Goal: Task Accomplishment & Management: Manage account settings

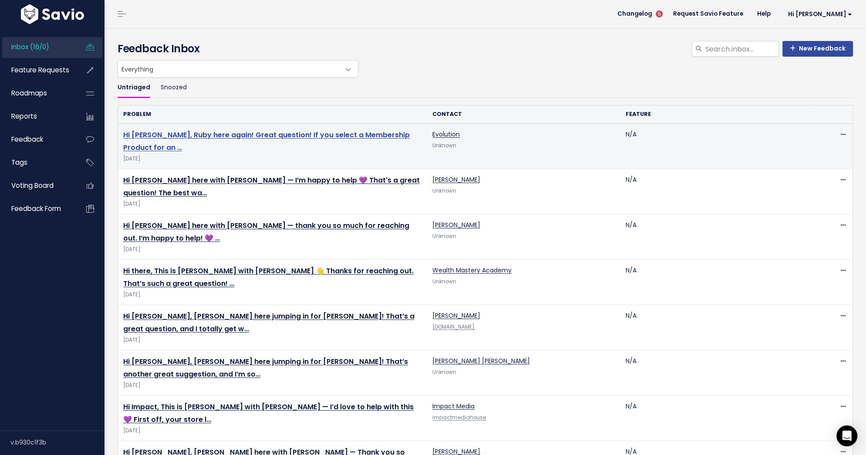
click at [289, 134] on link "Hi [PERSON_NAME], Ruby here again! Great question! If you select a Membership P…" at bounding box center [266, 141] width 287 height 23
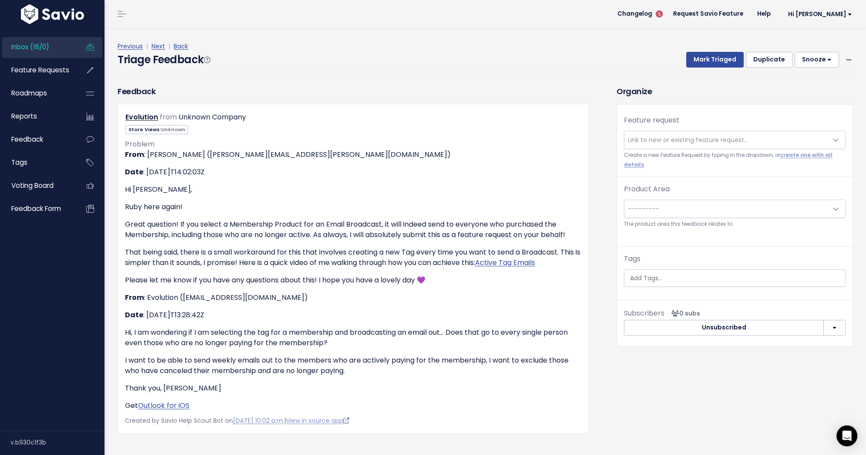
click at [679, 140] on span "Link to new or existing feature request..." at bounding box center [688, 139] width 120 height 9
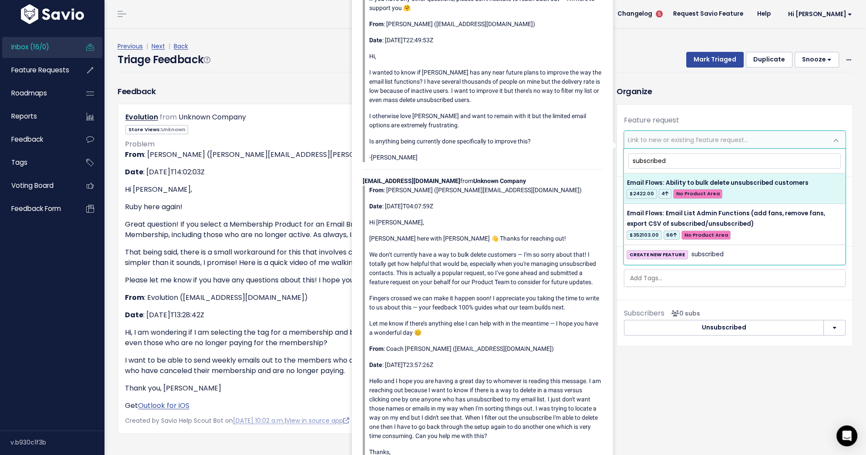
click at [640, 161] on input "subscribed" at bounding box center [734, 160] width 213 height 15
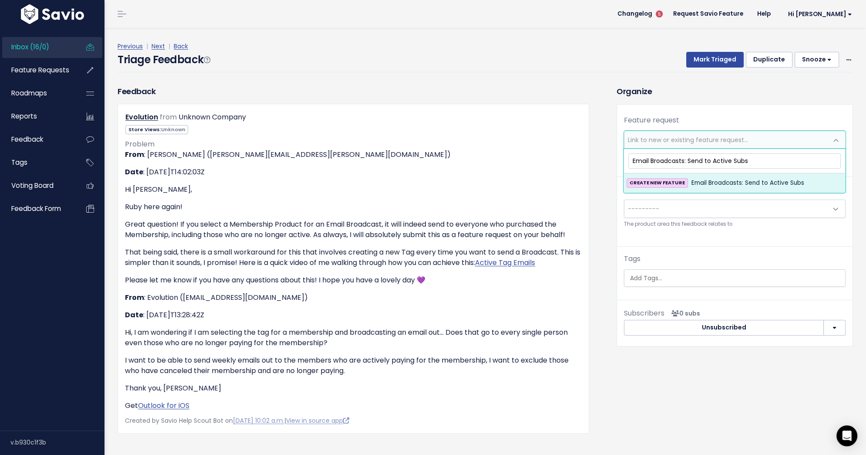
type input "Email Broadcasts: Send to Active Subs"
click at [707, 179] on span "Email Broadcasts: Send to Active Subs" at bounding box center [748, 183] width 113 height 10
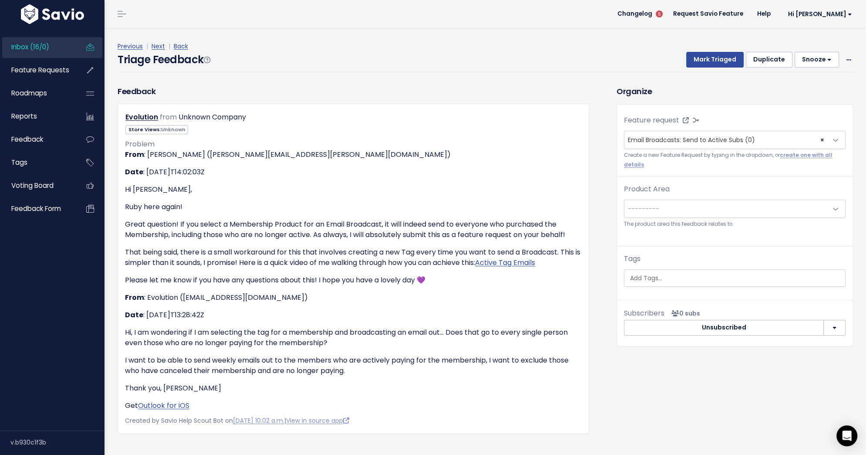
click at [695, 204] on span "---------" at bounding box center [726, 208] width 203 height 17
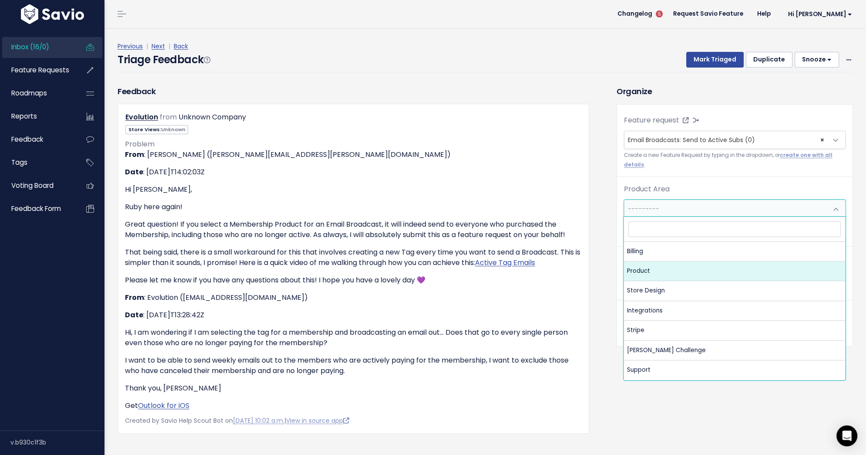
select select "MAIN:PRODUCT"
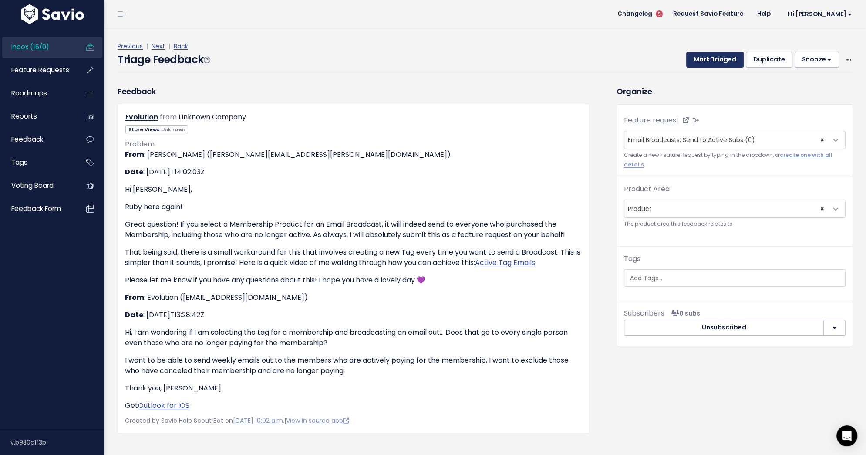
click at [723, 56] on button "Mark Triaged" at bounding box center [714, 60] width 57 height 16
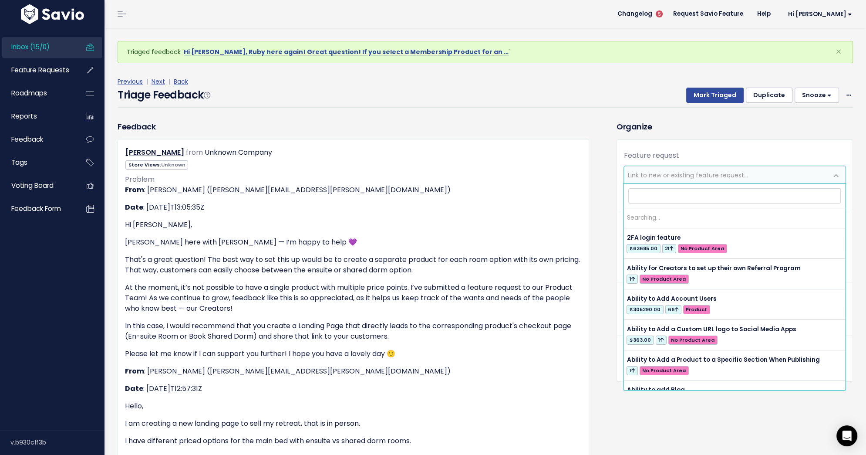
click at [695, 174] on span "Link to new or existing feature request..." at bounding box center [688, 175] width 120 height 9
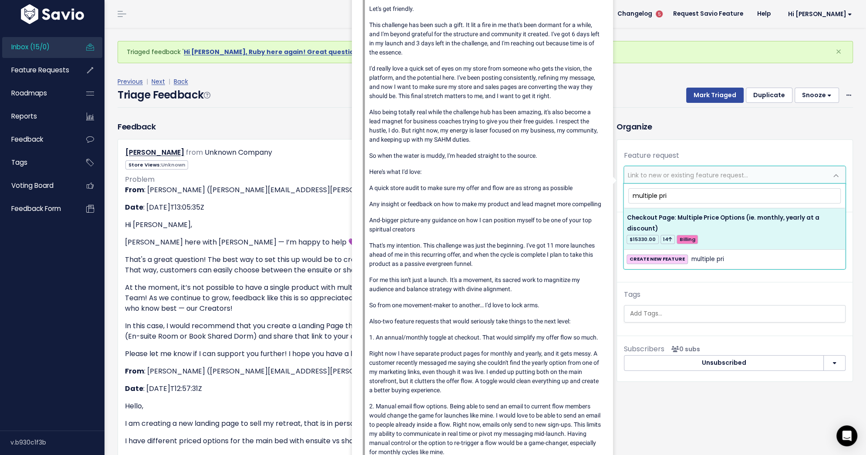
type input "multiple pri"
select select "55671"
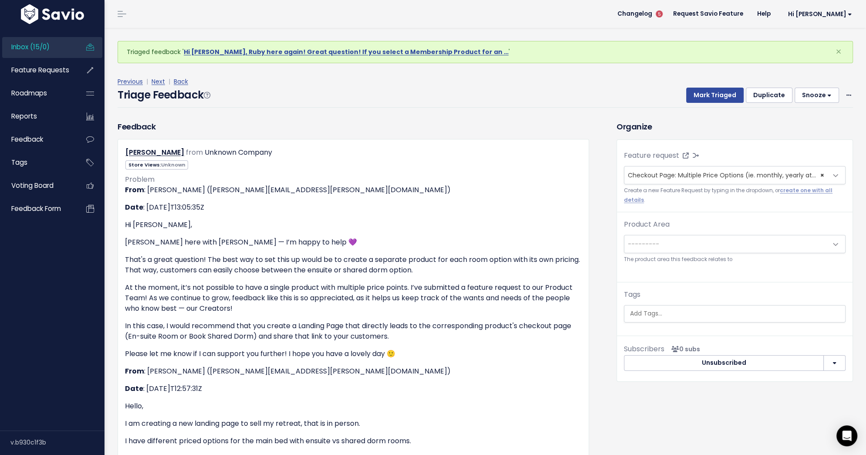
click at [686, 247] on span "---------" at bounding box center [726, 243] width 203 height 17
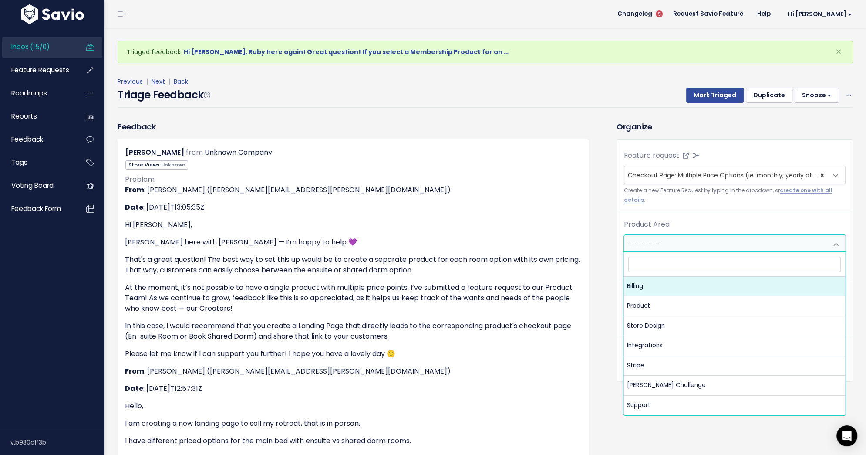
select select "MAIN:BILLING"
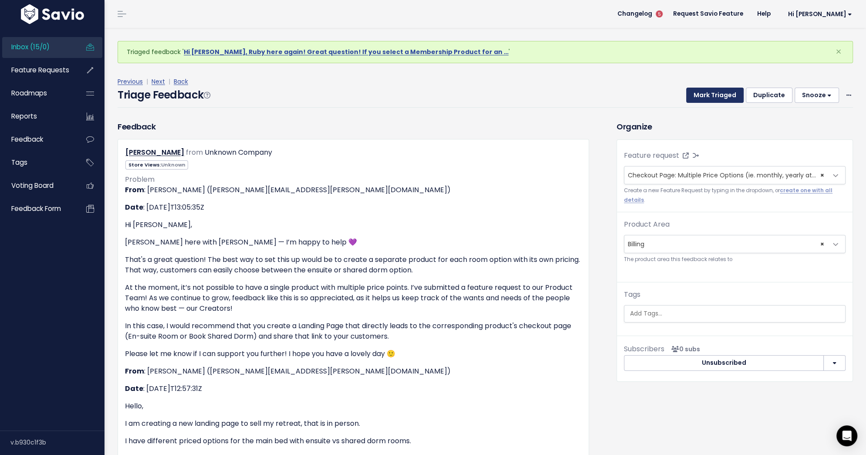
click at [715, 95] on button "Mark Triaged" at bounding box center [714, 96] width 57 height 16
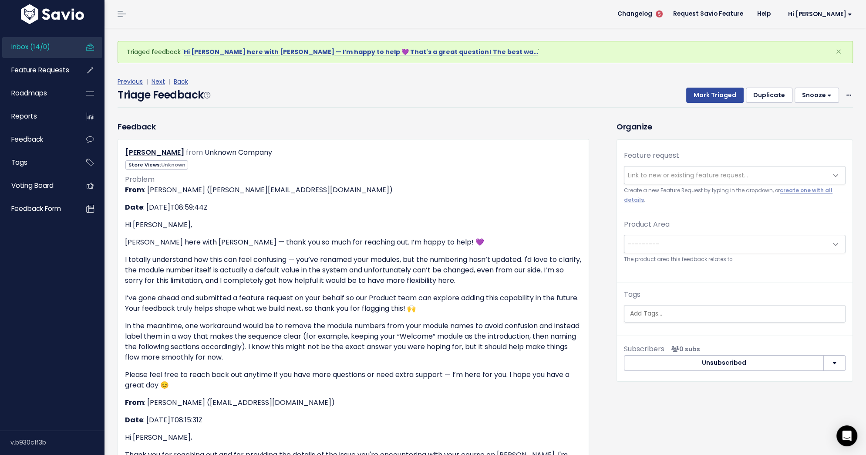
click at [730, 169] on span "Link to new or existing feature request..." at bounding box center [726, 174] width 203 height 17
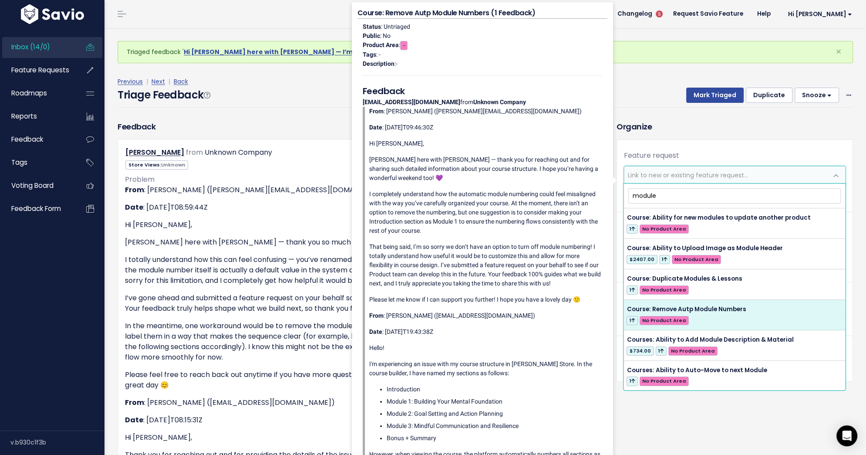
type input "module"
select select "57086"
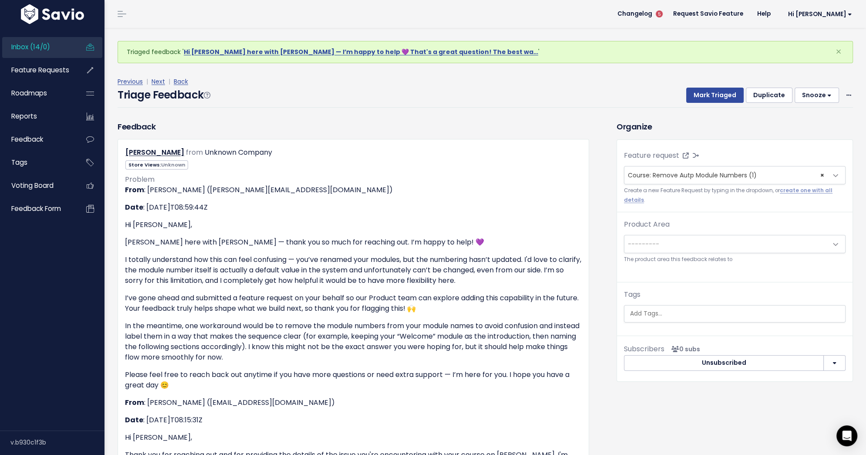
click at [728, 248] on span "---------" at bounding box center [726, 243] width 203 height 17
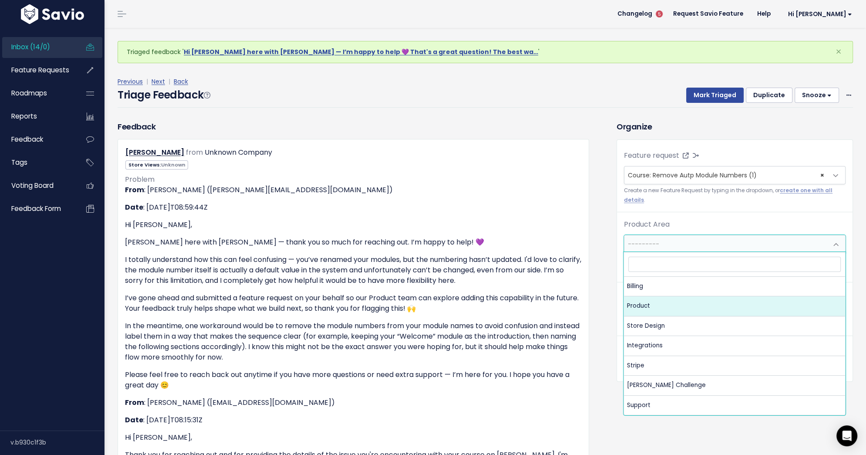
select select "MAIN:PRODUCT"
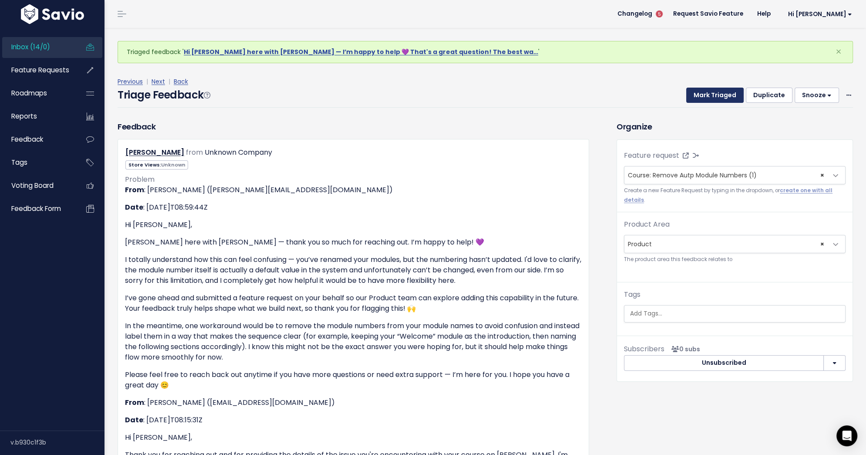
click at [723, 92] on button "Mark Triaged" at bounding box center [714, 96] width 57 height 16
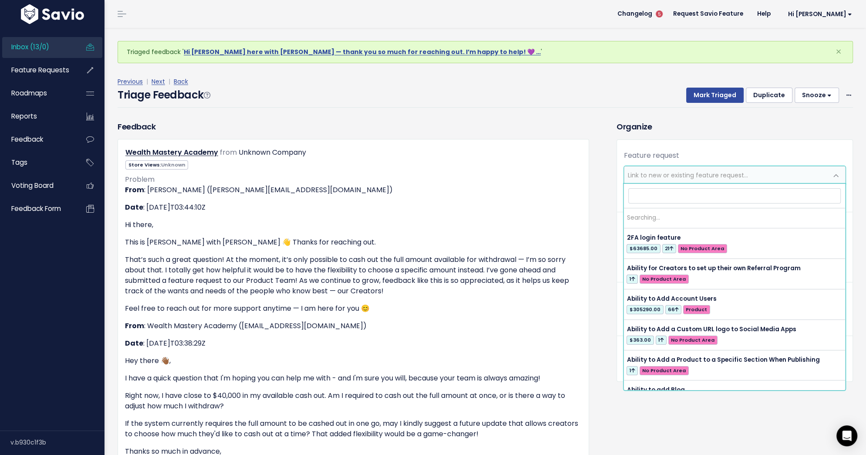
click at [714, 171] on span "Link to new or existing feature request..." at bounding box center [688, 175] width 120 height 9
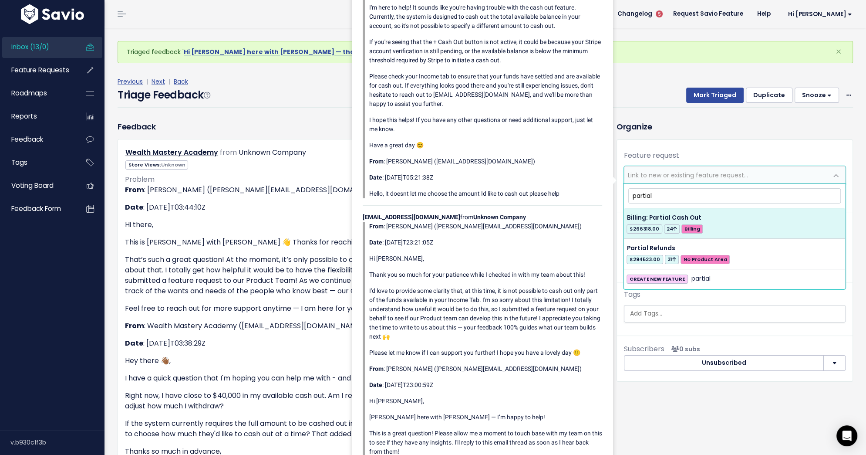
type input "partial"
select select "31780"
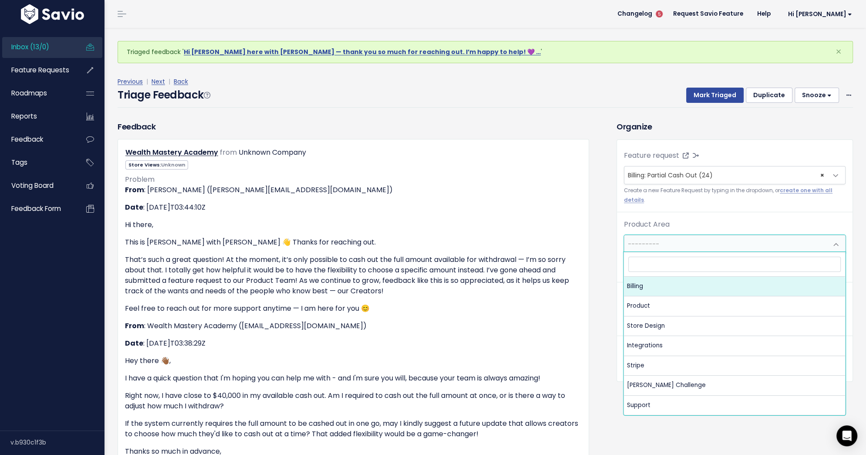
click at [706, 247] on span "---------" at bounding box center [726, 243] width 203 height 17
select select "MAIN:BILLING"
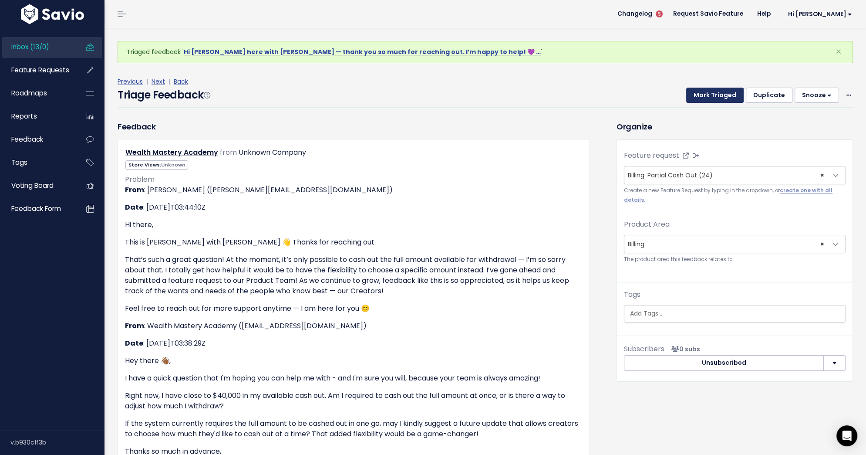
click at [702, 93] on button "Mark Triaged" at bounding box center [714, 96] width 57 height 16
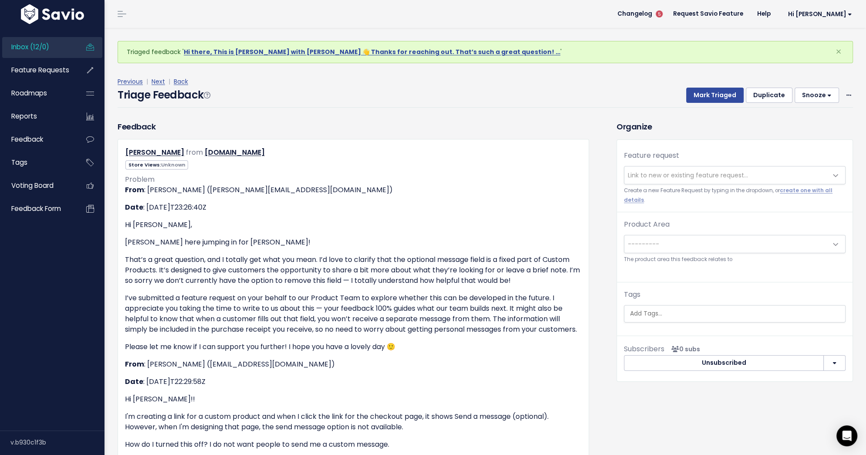
click at [705, 179] on span "Link to new or existing feature request..." at bounding box center [726, 174] width 203 height 17
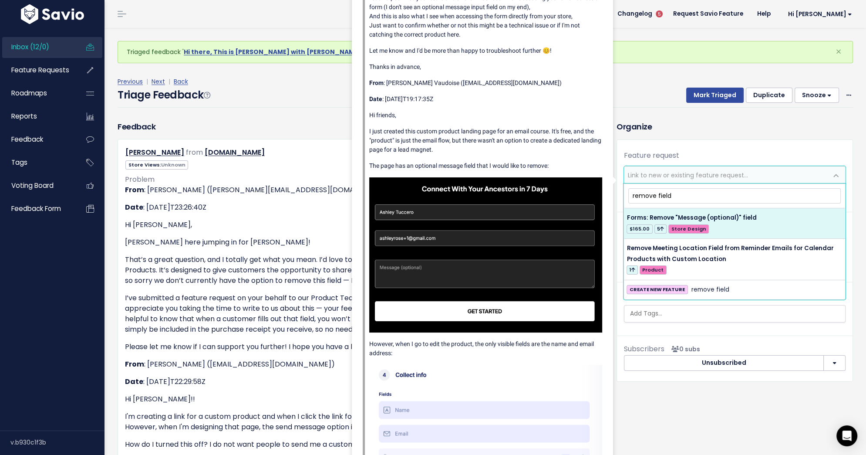
type input "remove field"
select select "40763"
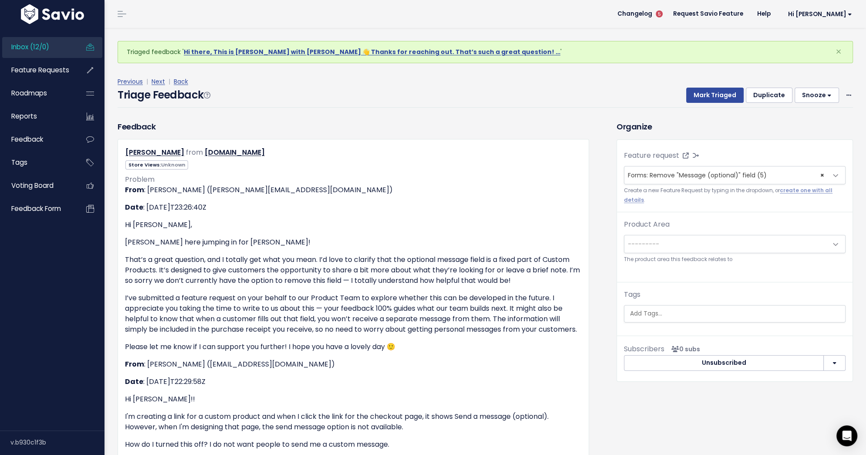
click at [685, 235] on span "---------" at bounding box center [735, 244] width 222 height 18
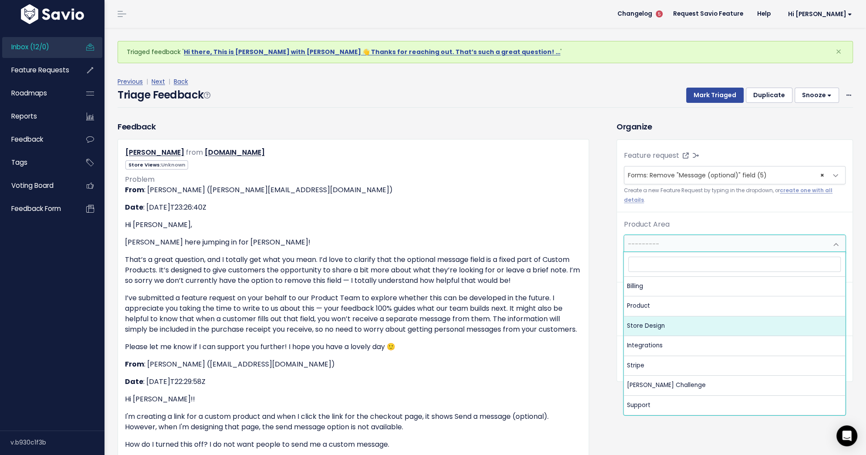
select select "MAIN:STORE_DESIGN"
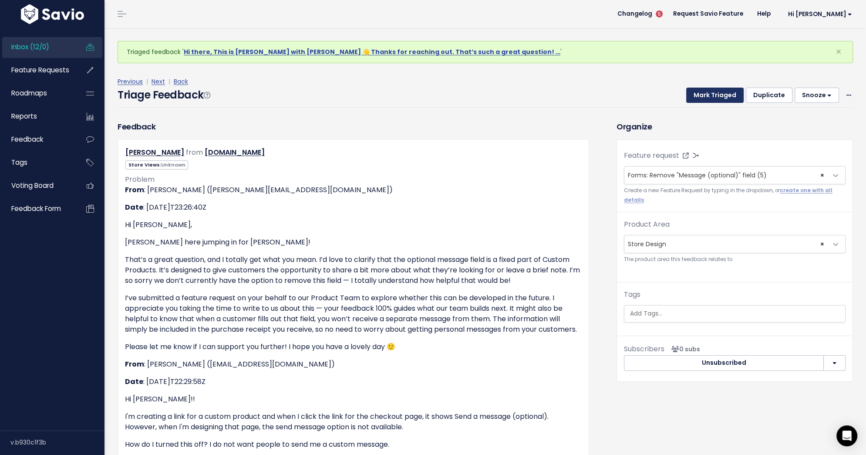
click at [719, 94] on button "Mark Triaged" at bounding box center [714, 96] width 57 height 16
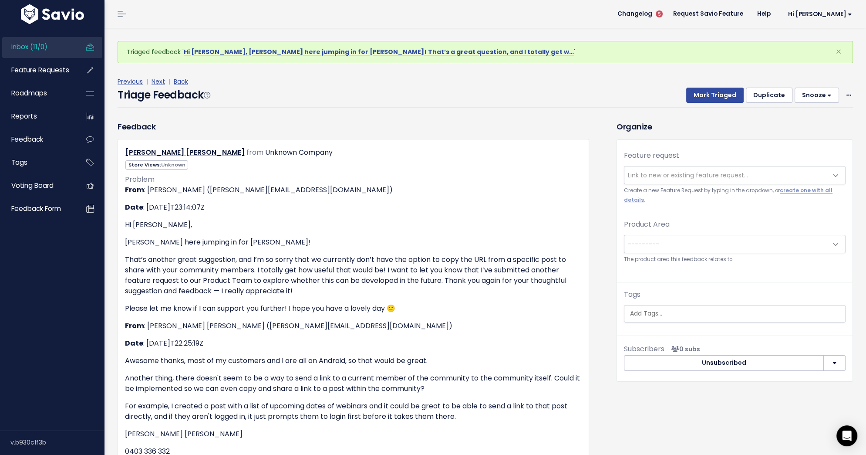
click at [700, 178] on span "Link to new or existing feature request..." at bounding box center [688, 175] width 120 height 9
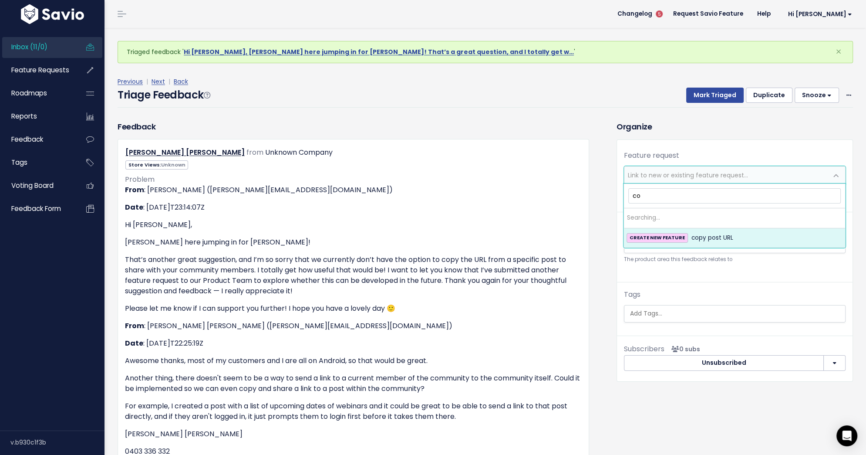
type input "c"
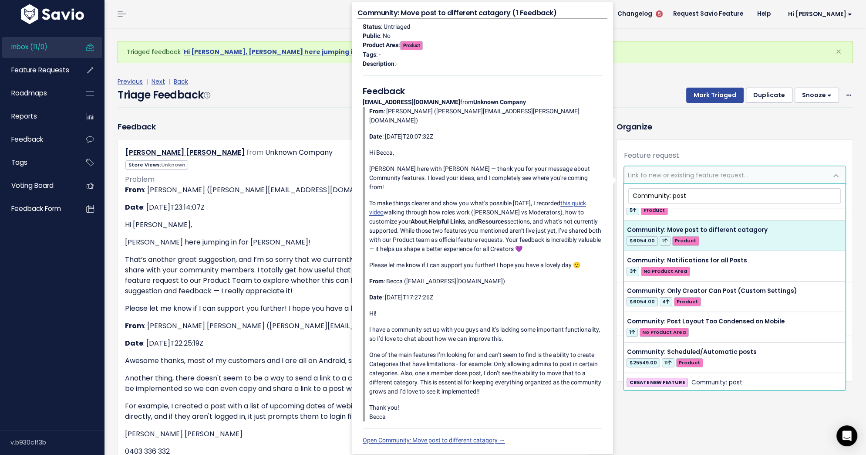
scroll to position [171, 0]
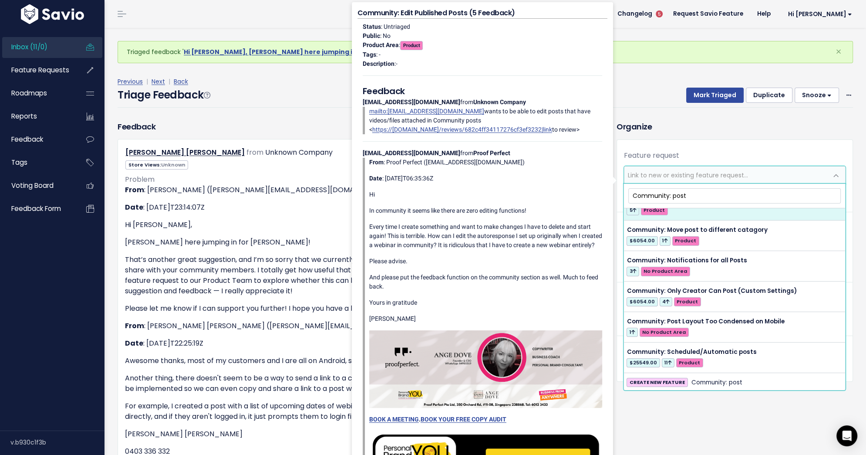
click at [676, 197] on input "Community: post" at bounding box center [734, 195] width 213 height 15
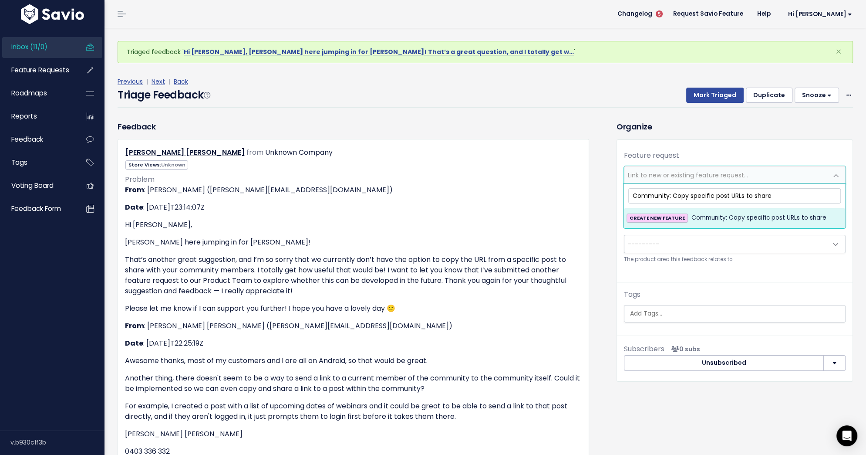
type input "Community: Copy specific post URLs to share"
click at [686, 221] on div "CREATE NEW FEATURE Community: Copy specific post URLs to share" at bounding box center [735, 218] width 216 height 10
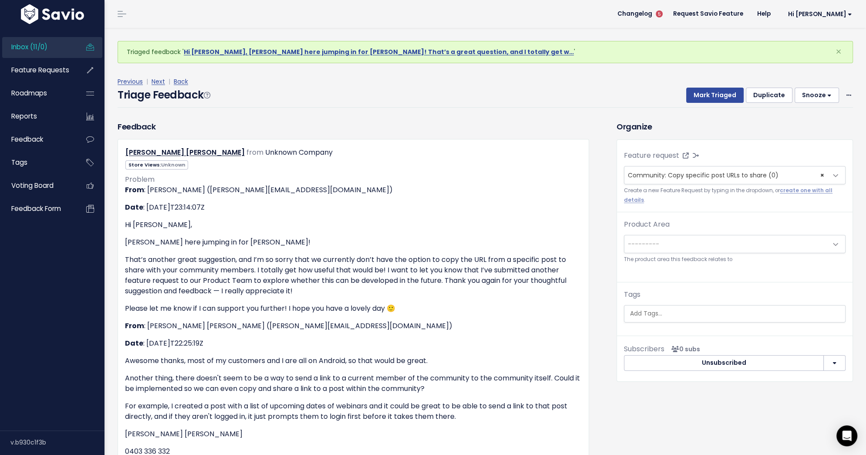
click at [678, 243] on span "---------" at bounding box center [726, 243] width 203 height 17
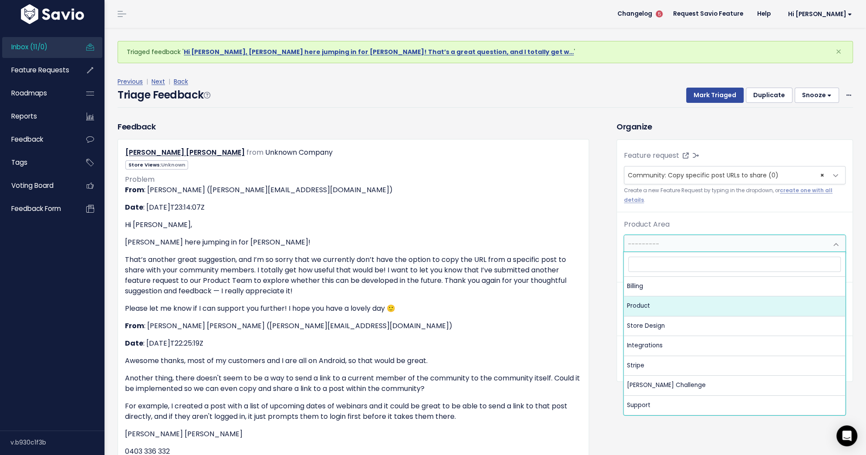
select select "MAIN:PRODUCT"
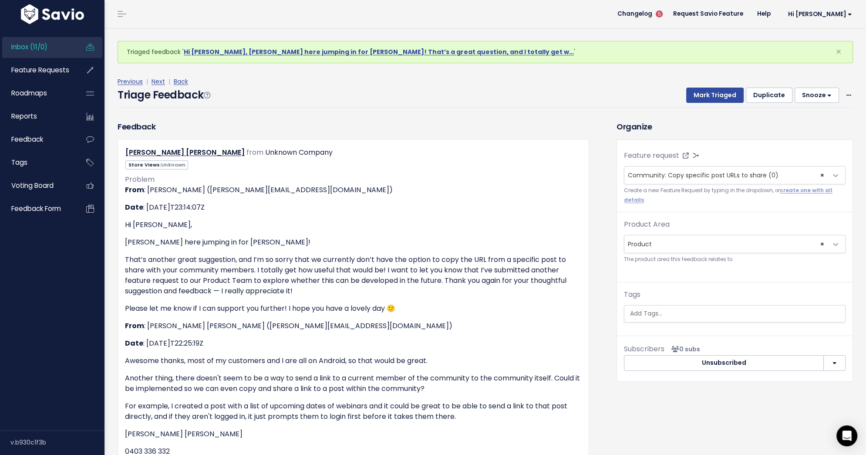
click at [703, 103] on div "Triage Feedback Mark Triaged Duplicate Snooze 1 day 3 days 7 days 14 days Edit …" at bounding box center [486, 97] width 736 height 20
click at [700, 95] on button "Mark Triaged" at bounding box center [714, 96] width 57 height 16
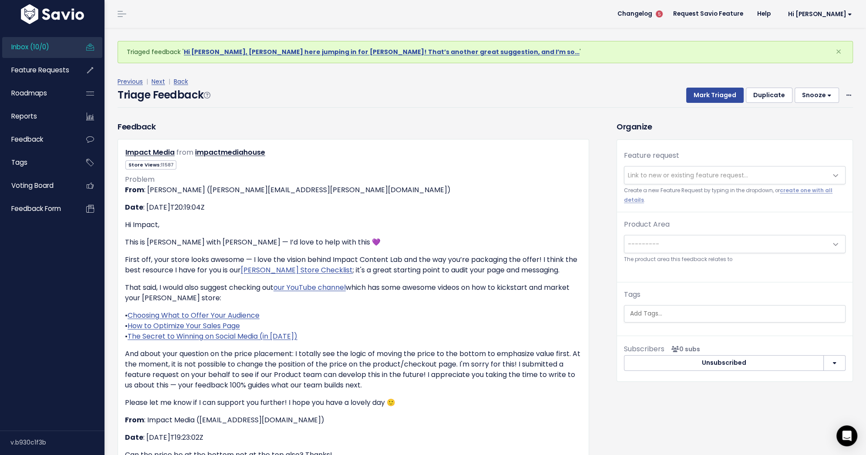
click at [697, 172] on span "Link to new or existing feature request..." at bounding box center [688, 175] width 120 height 9
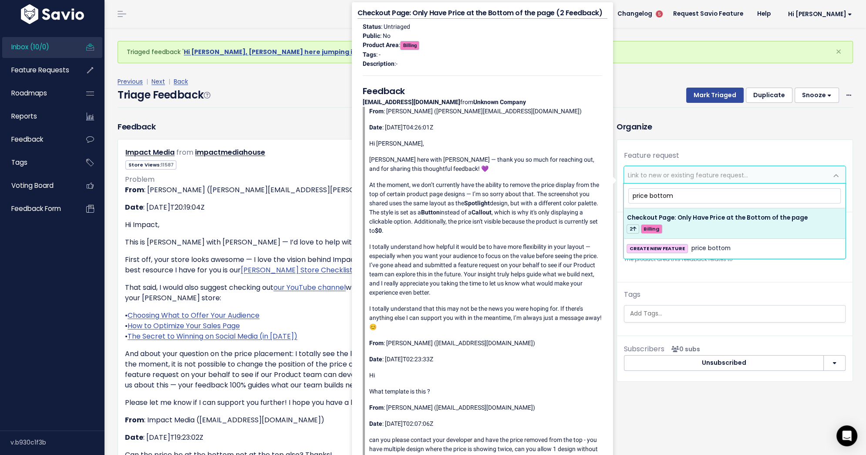
type input "price bottom"
select select "61037"
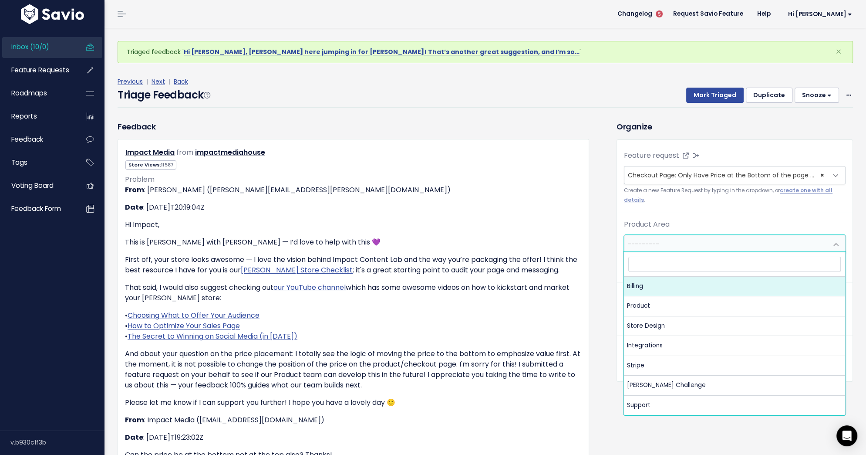
click at [723, 242] on span "---------" at bounding box center [726, 243] width 203 height 17
select select "MAIN:BILLING"
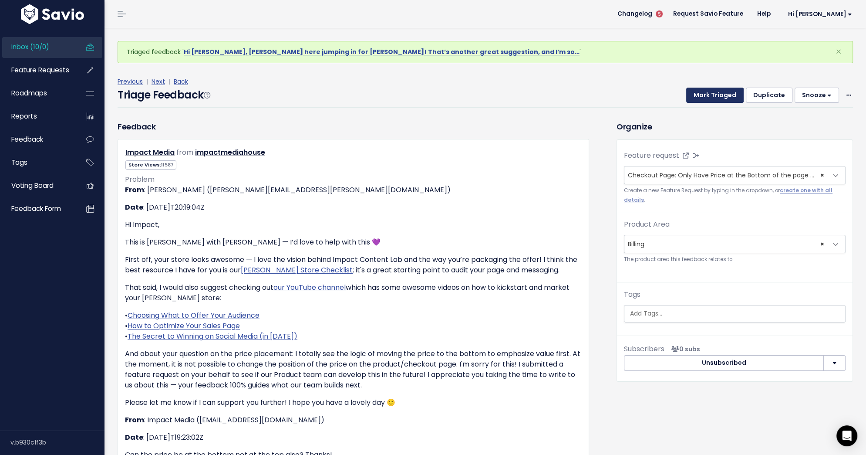
click at [708, 92] on button "Mark Triaged" at bounding box center [714, 96] width 57 height 16
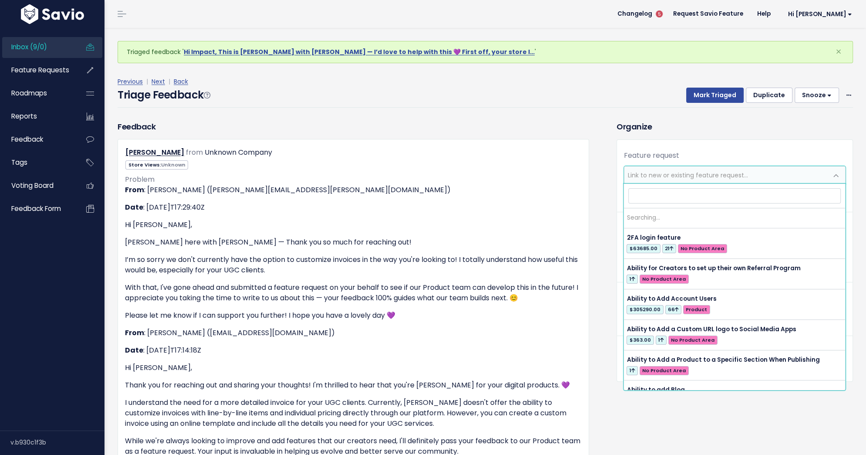
click at [699, 179] on span "Link to new or existing feature request..." at bounding box center [688, 175] width 120 height 9
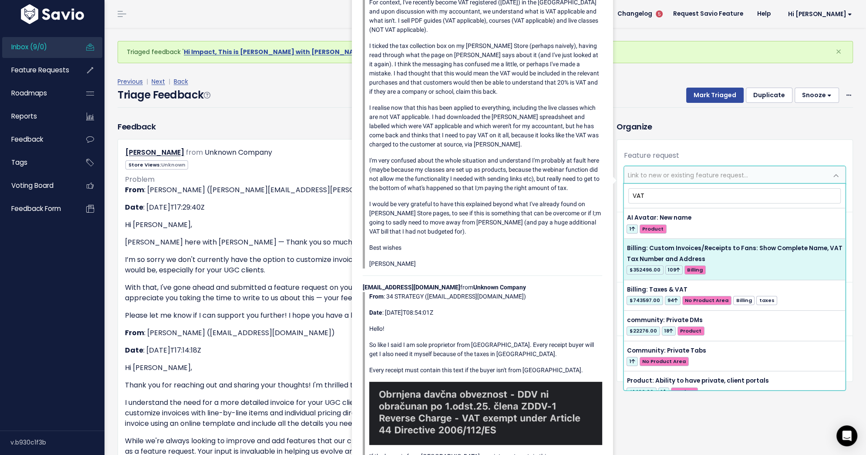
type input "VAT"
select select "34043"
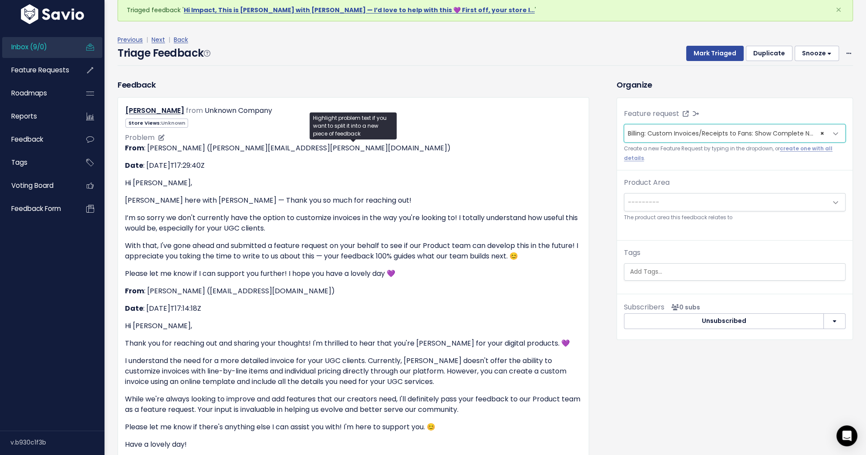
scroll to position [44, 0]
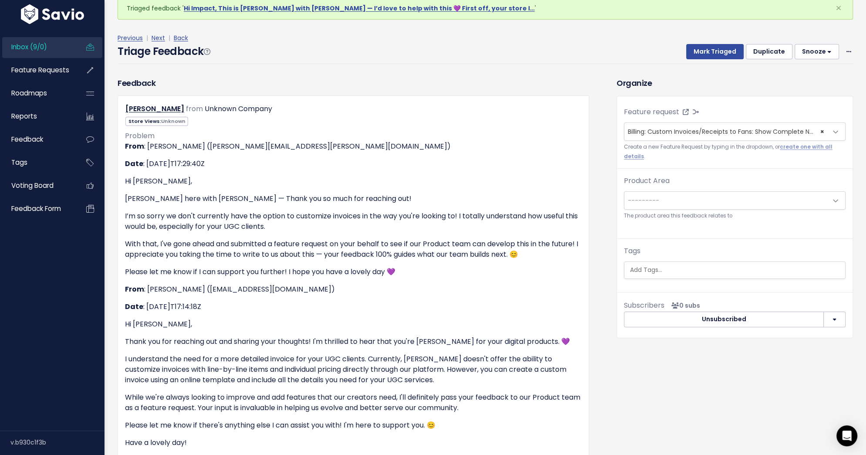
click at [660, 195] on span "---------" at bounding box center [726, 200] width 203 height 17
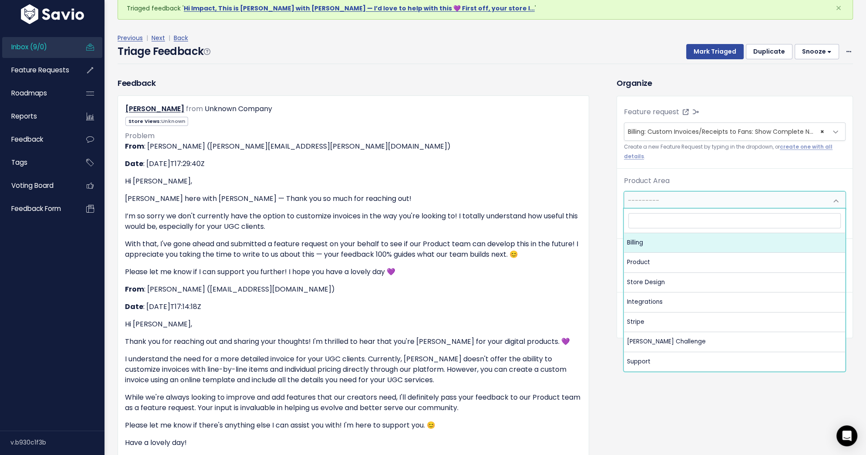
select select "MAIN:BILLING"
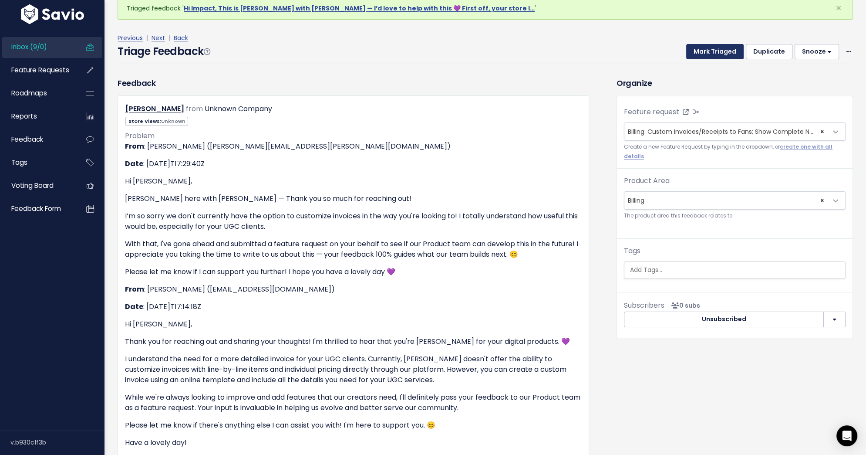
click at [733, 49] on button "Mark Triaged" at bounding box center [714, 52] width 57 height 16
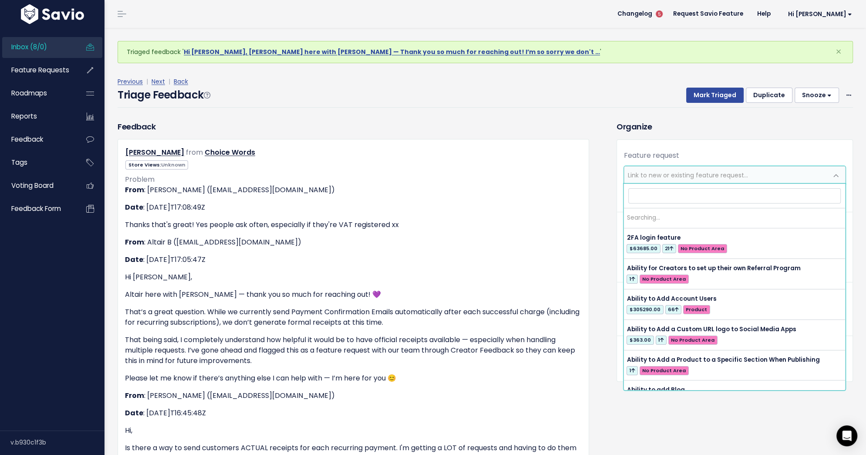
click at [733, 172] on span "Link to new or existing feature request..." at bounding box center [688, 175] width 120 height 9
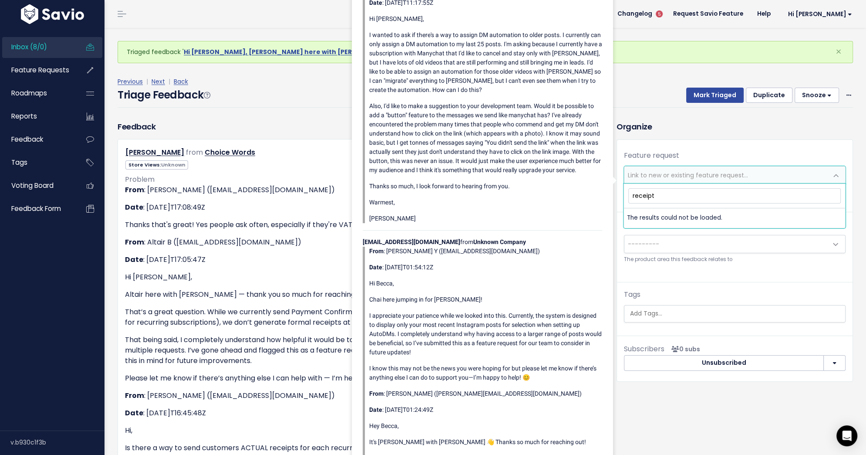
type input "receipts"
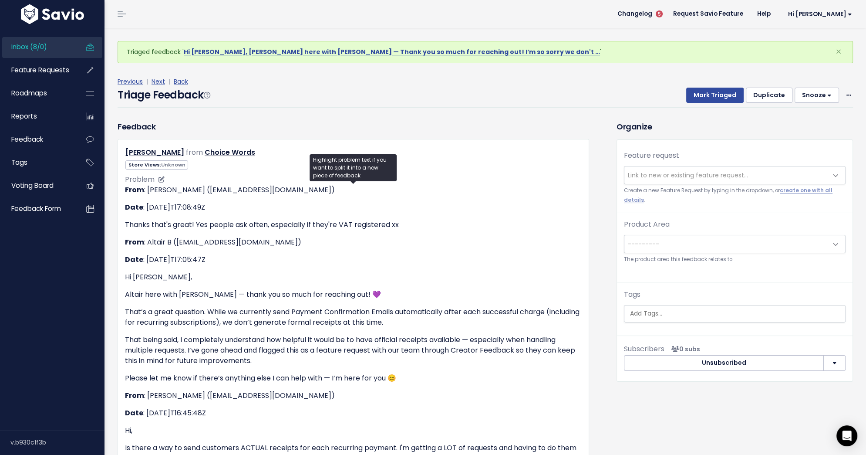
click at [294, 224] on p "Thanks that's great! Yes people ask often, especially if they're VAT registered…" at bounding box center [353, 225] width 457 height 10
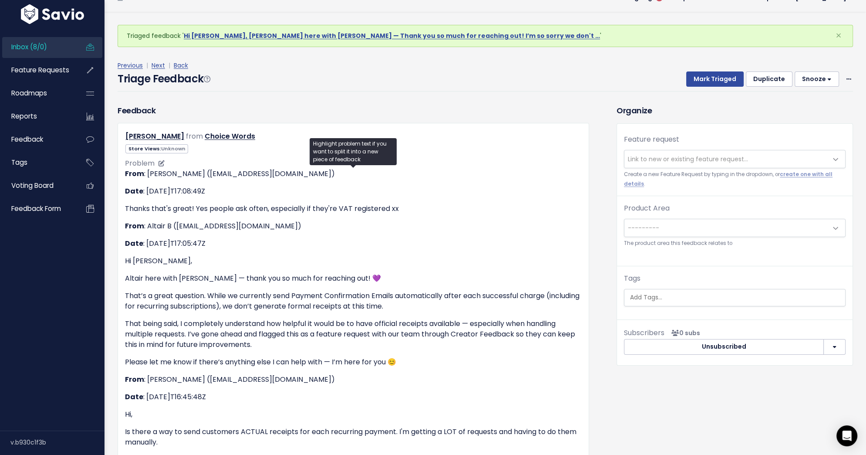
scroll to position [10, 0]
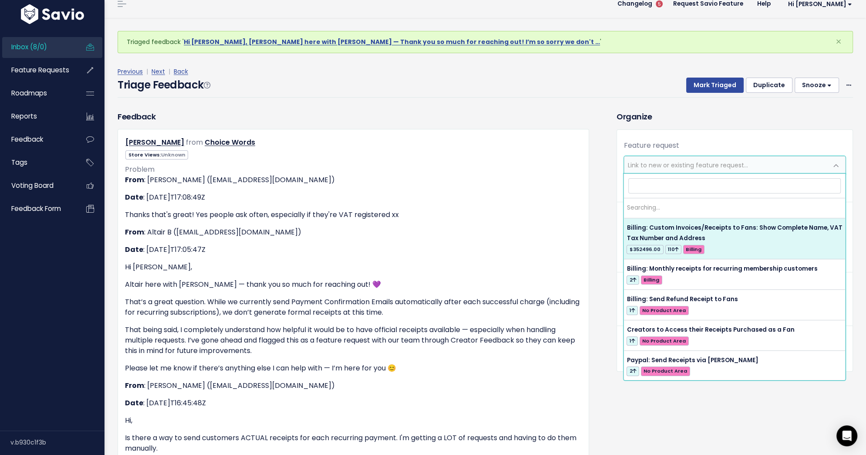
click at [655, 162] on span "Link to new or existing feature request..." at bounding box center [688, 165] width 120 height 9
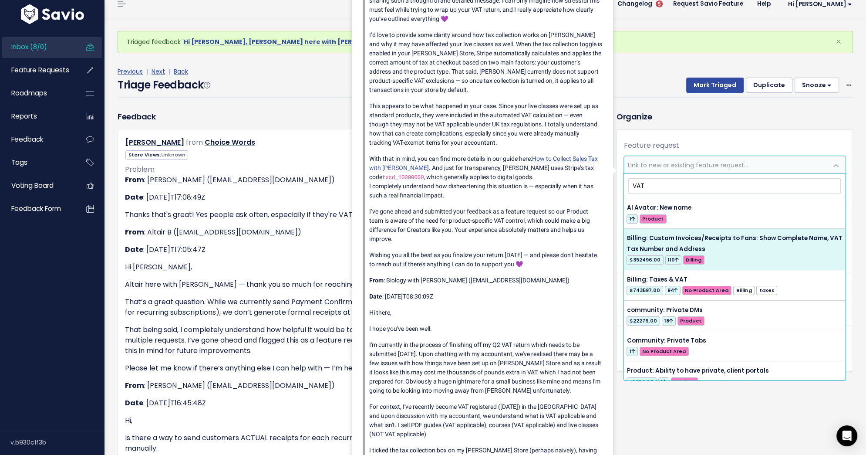
type input "VAT"
select select "34043"
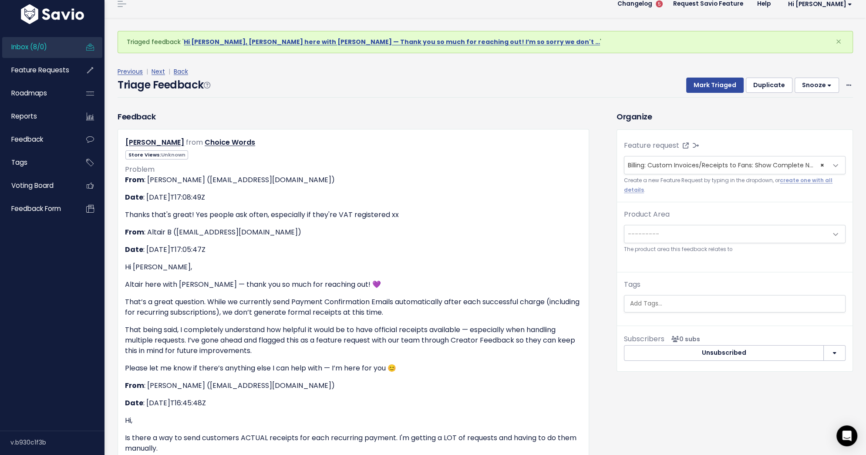
click at [711, 237] on span "---------" at bounding box center [726, 233] width 203 height 17
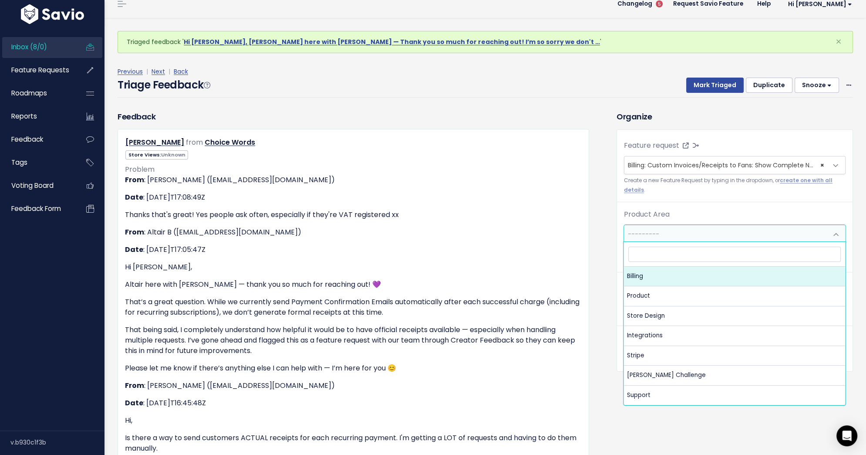
select select "MAIN:BILLING"
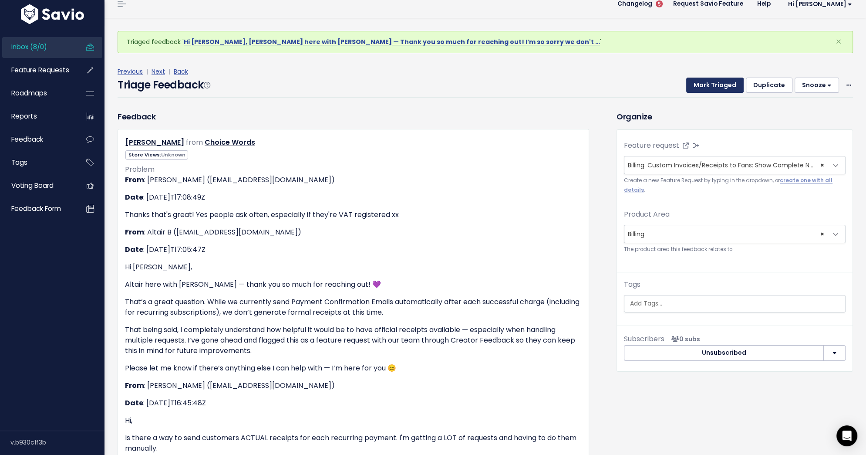
click at [707, 81] on button "Mark Triaged" at bounding box center [714, 86] width 57 height 16
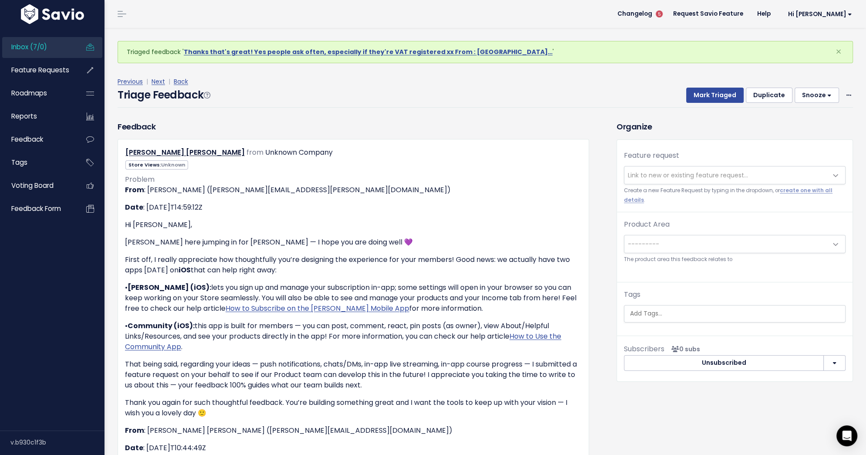
click at [760, 98] on button "Duplicate" at bounding box center [769, 96] width 47 height 16
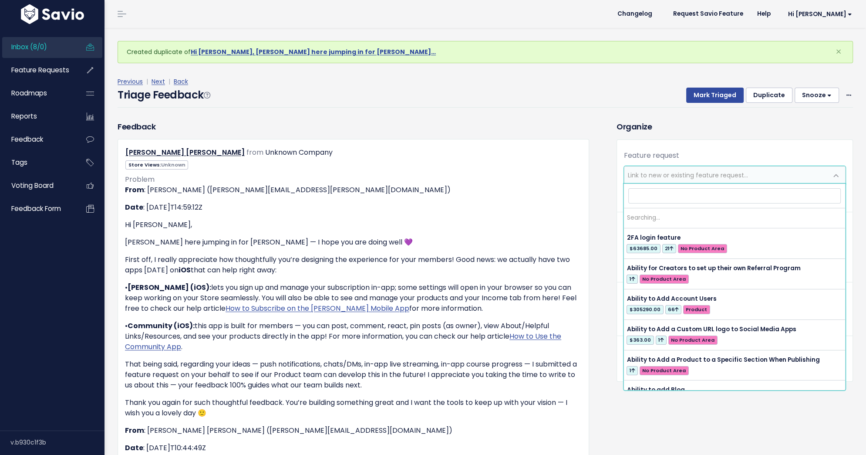
click at [721, 178] on span "Link to new or existing feature request..." at bounding box center [688, 175] width 120 height 9
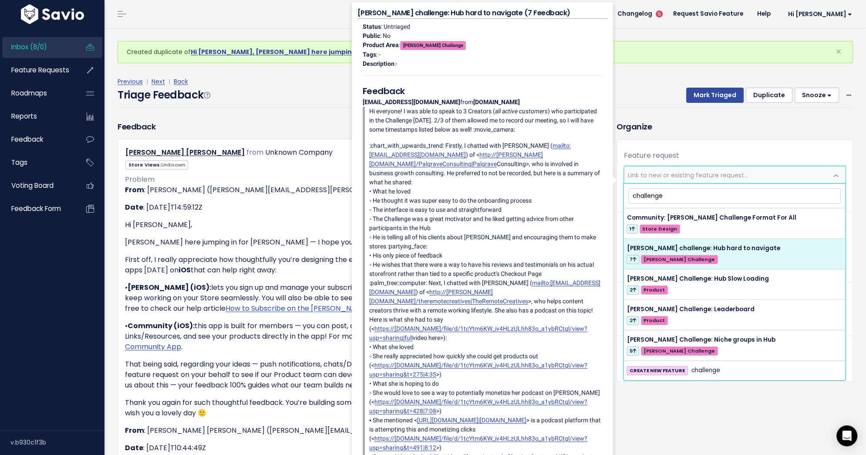
type input "challenge"
select select "62474"
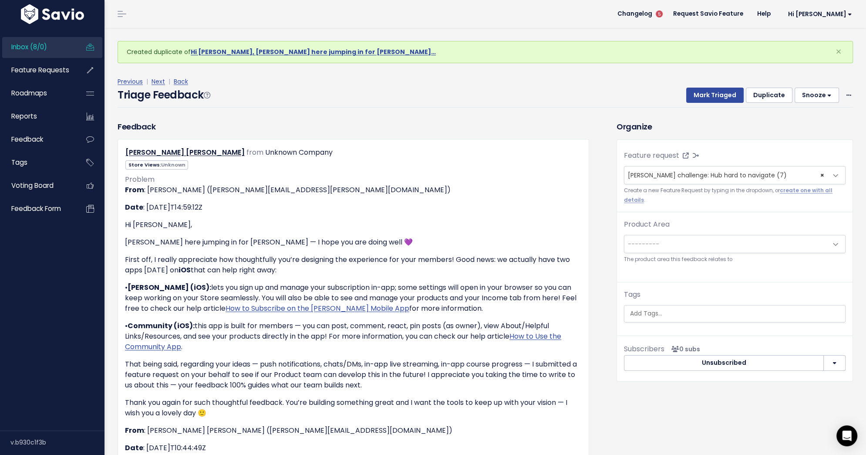
click at [724, 247] on span "---------" at bounding box center [726, 243] width 203 height 17
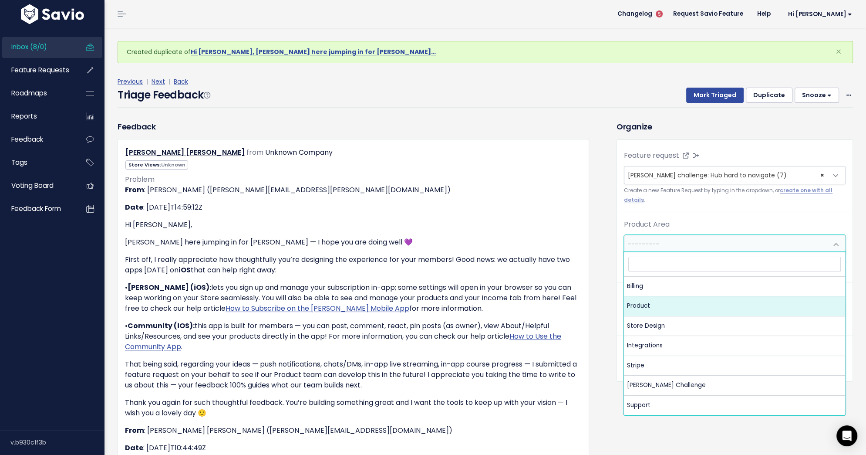
select select "MAIN:PRODUCT"
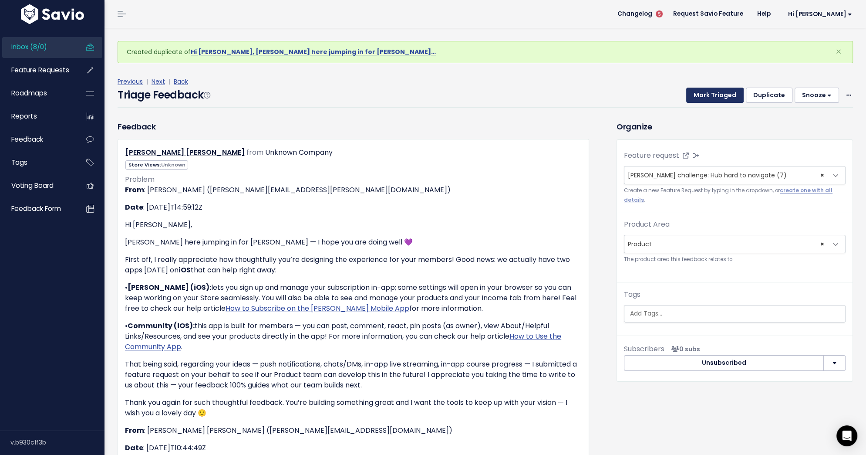
click at [722, 95] on button "Mark Triaged" at bounding box center [714, 96] width 57 height 16
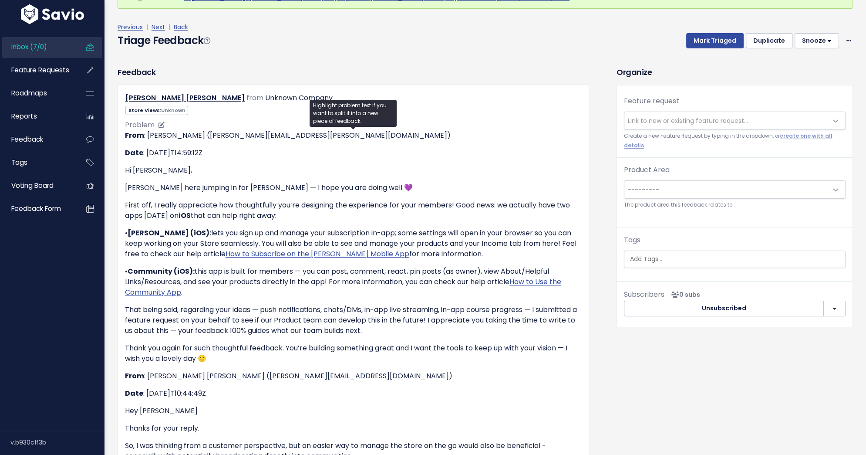
scroll to position [55, 0]
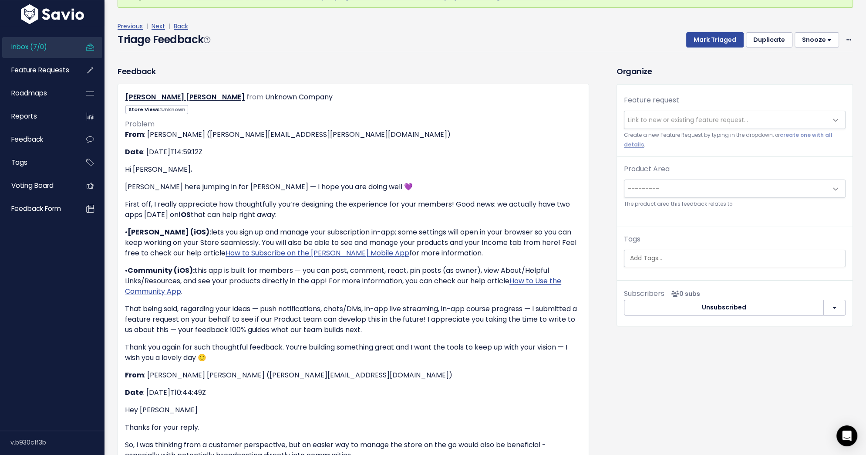
click at [658, 117] on span "Link to new or existing feature request..." at bounding box center [688, 119] width 120 height 9
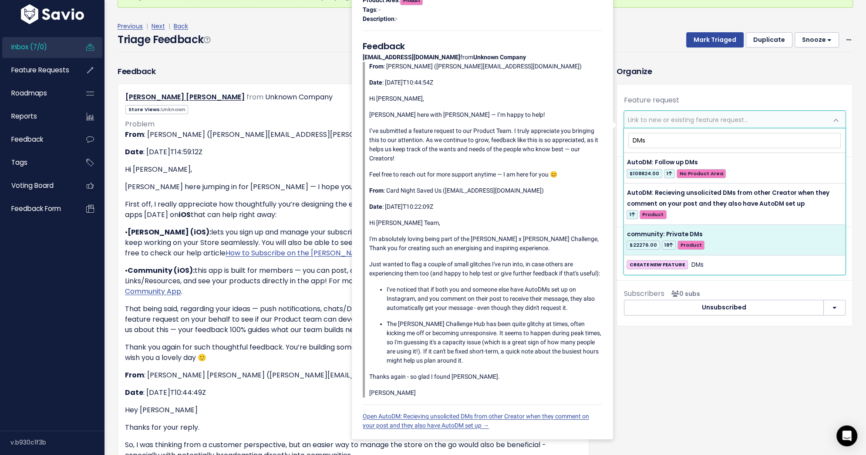
type input "DMs"
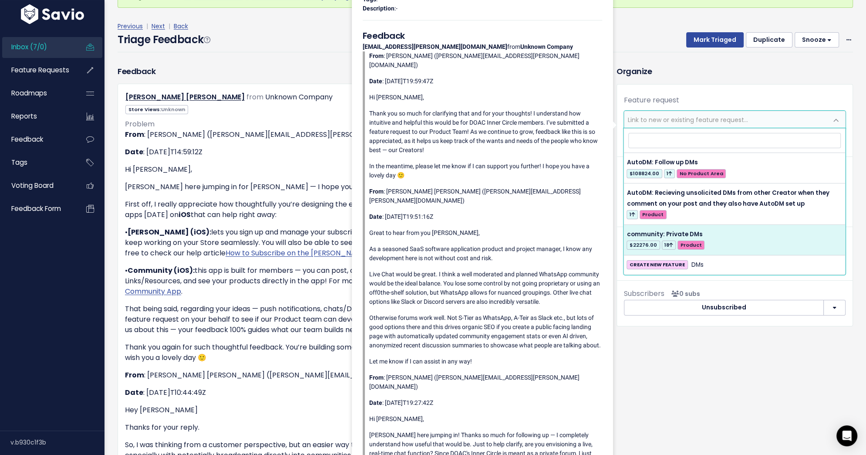
select select "56672"
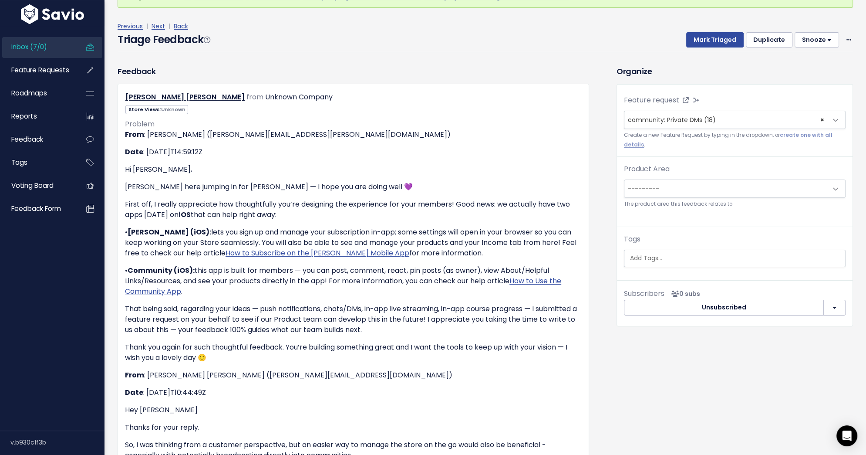
click at [689, 190] on span "---------" at bounding box center [726, 188] width 203 height 17
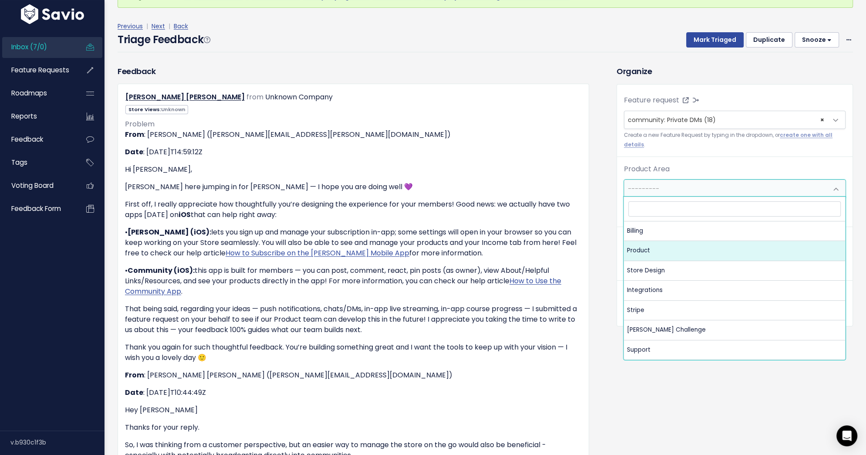
select select "MAIN:PRODUCT"
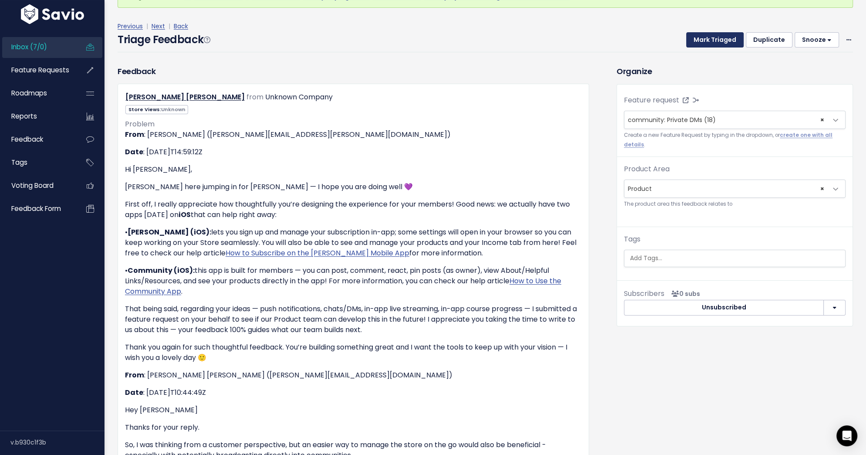
click at [715, 38] on button "Mark Triaged" at bounding box center [714, 40] width 57 height 16
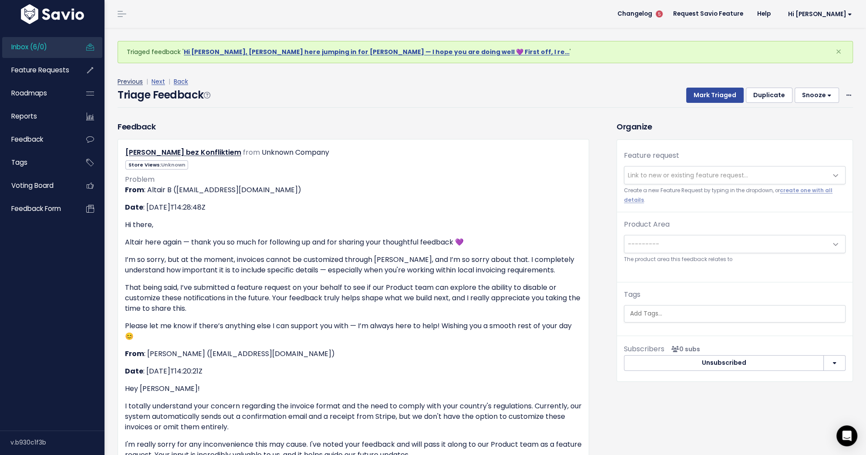
click at [134, 81] on link "Previous" at bounding box center [130, 81] width 25 height 9
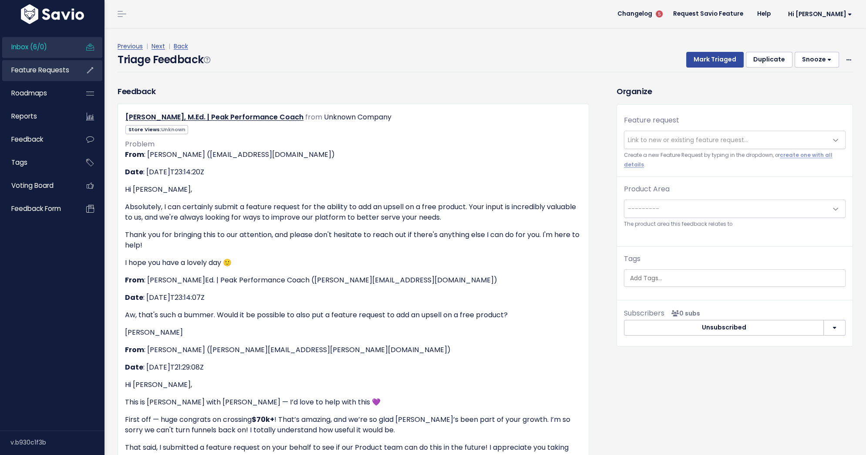
click at [37, 75] on link "Feature Requests" at bounding box center [37, 70] width 70 height 20
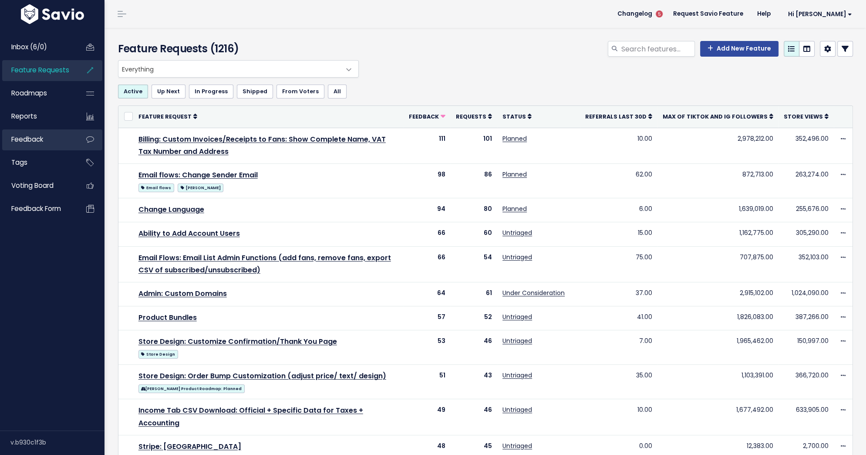
click at [45, 140] on link "Feedback" at bounding box center [37, 139] width 70 height 20
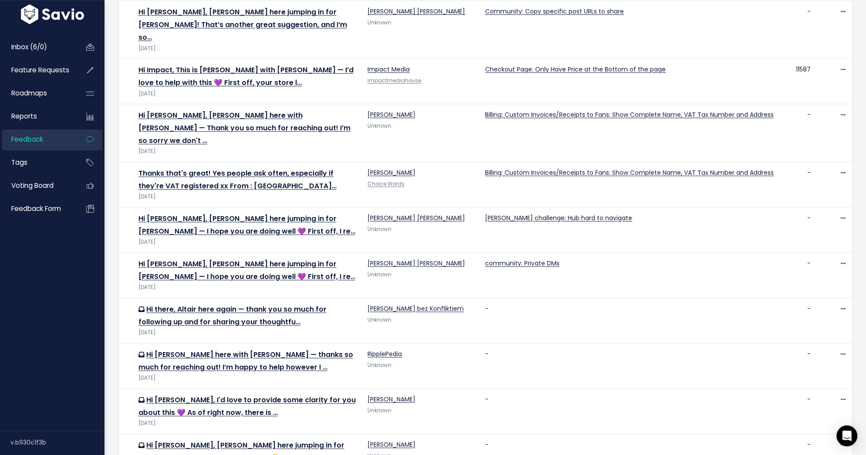
scroll to position [349, 0]
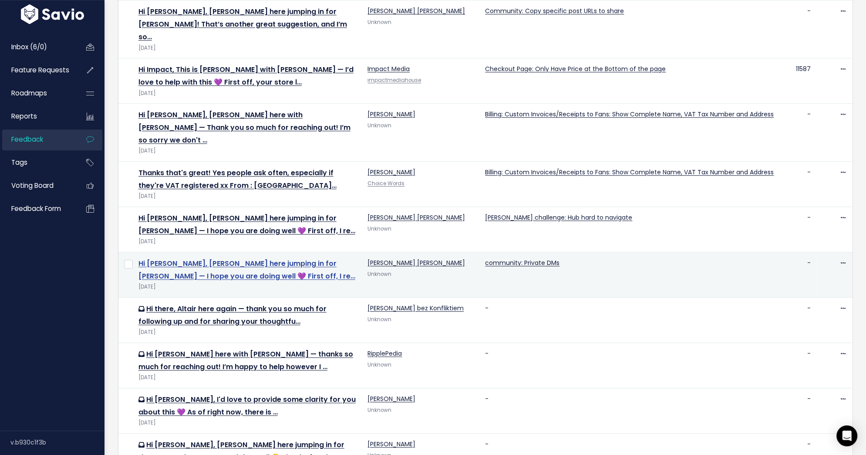
click at [230, 258] on link "Hi [PERSON_NAME], [PERSON_NAME] here jumping in for [PERSON_NAME] — I hope you …" at bounding box center [246, 269] width 217 height 23
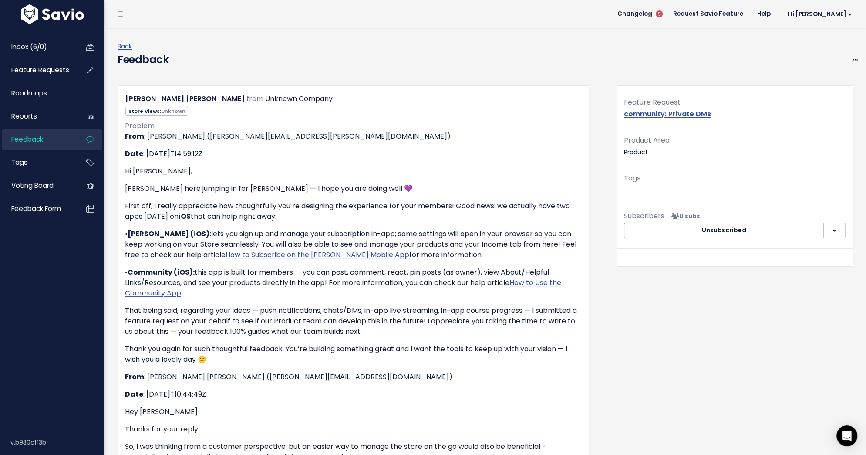
click at [840, 233] on button "button" at bounding box center [835, 231] width 22 height 16
click at [840, 193] on p "Tags —" at bounding box center [735, 184] width 222 height 24
click at [20, 46] on span "Inbox (6/0)" at bounding box center [29, 46] width 36 height 9
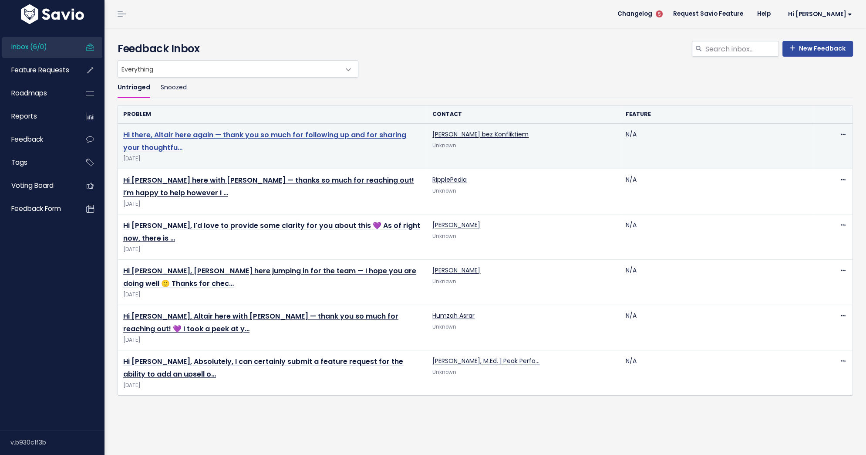
click at [171, 136] on link "Hi there, Altair here again — thank you so much for following up and for sharin…" at bounding box center [264, 141] width 283 height 23
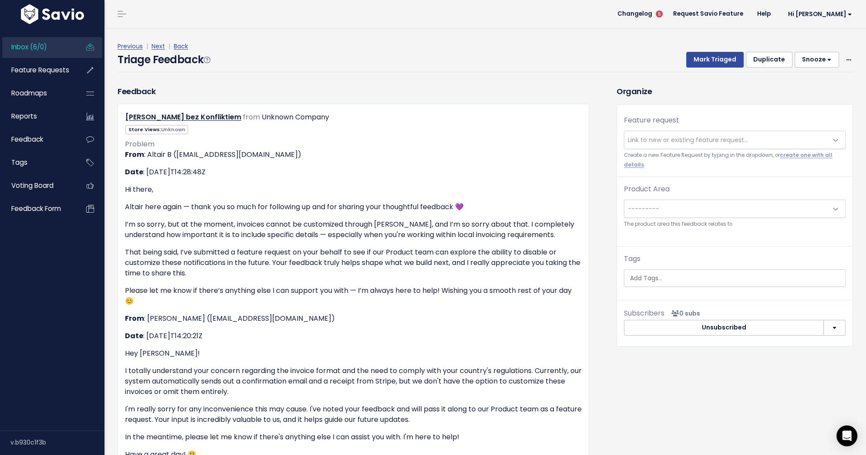
click at [727, 135] on span "Link to new or existing feature request..." at bounding box center [688, 139] width 120 height 9
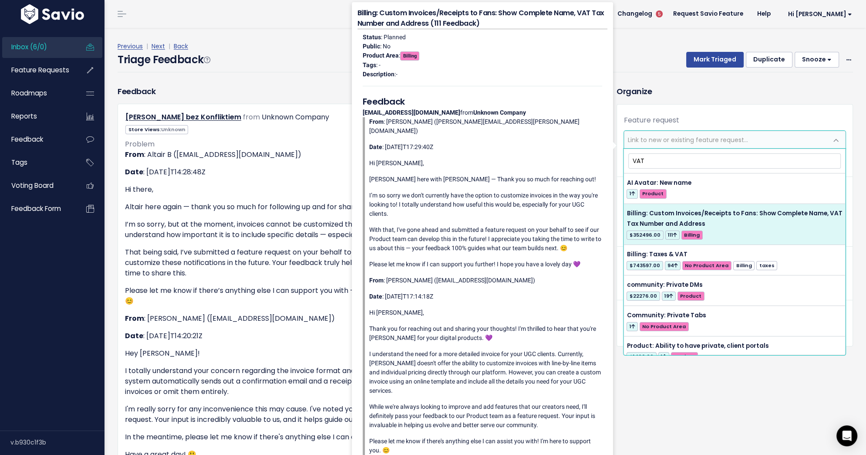
type input "VAT"
select select "34043"
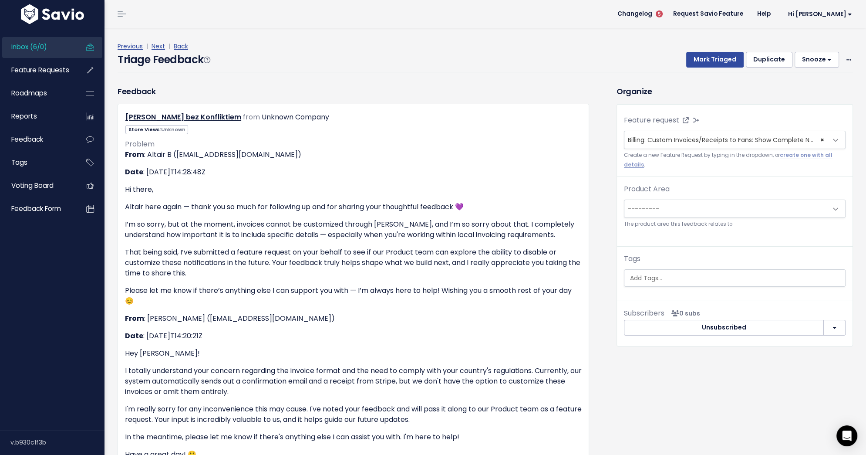
click at [696, 215] on span "---------" at bounding box center [726, 208] width 203 height 17
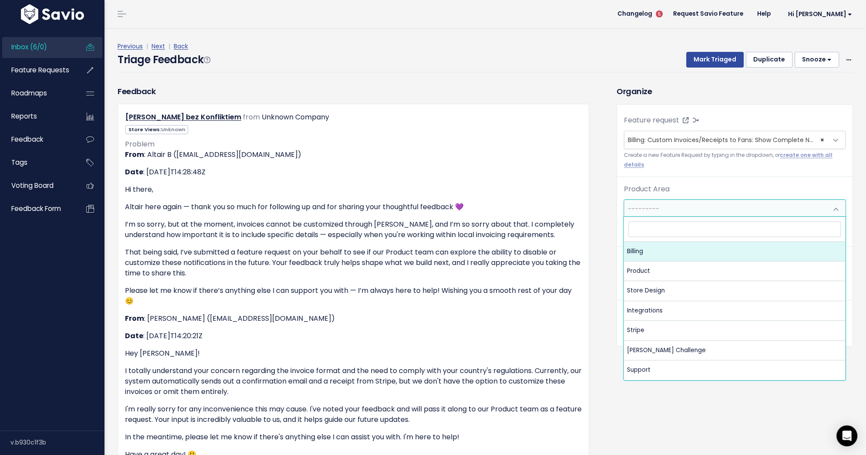
select select "MAIN:BILLING"
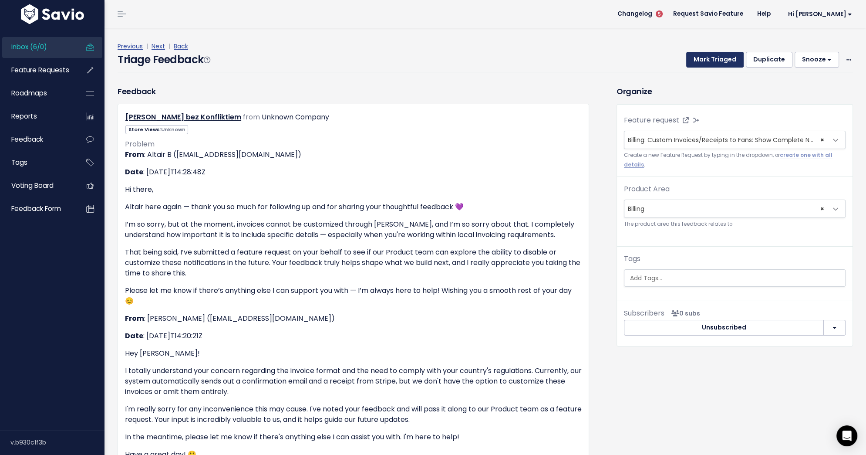
click at [721, 59] on button "Mark Triaged" at bounding box center [714, 60] width 57 height 16
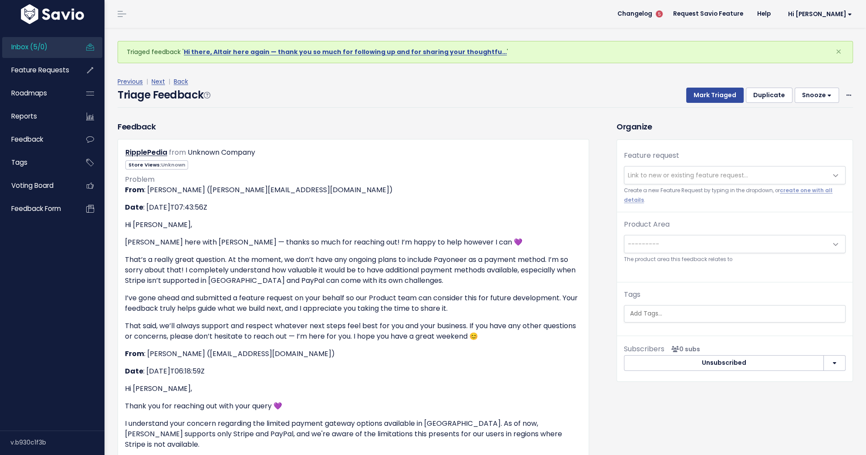
click at [683, 174] on span "Link to new or existing feature request..." at bounding box center [688, 175] width 120 height 9
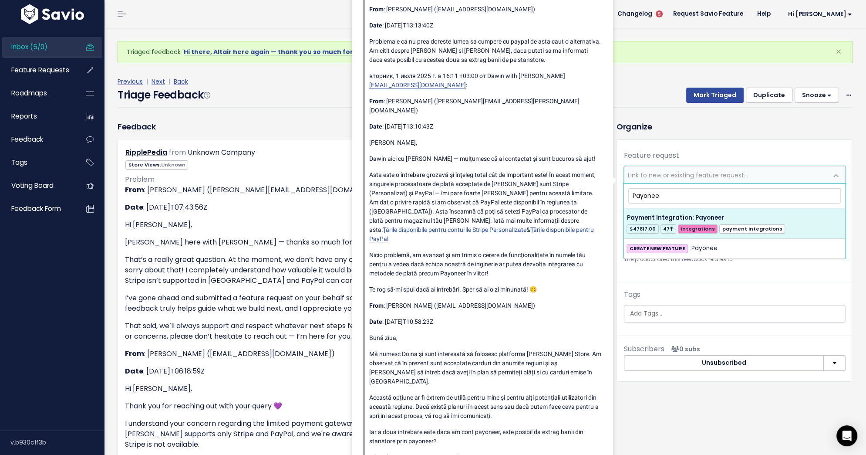
type input "Payonee"
select select "31711"
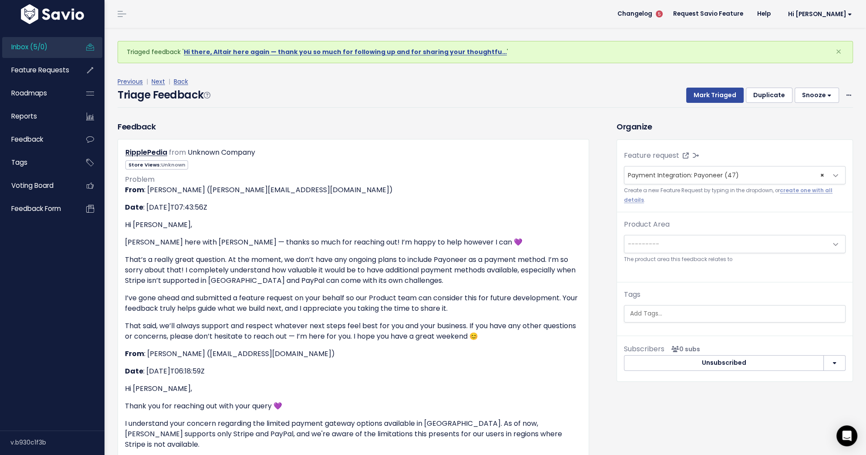
click at [679, 247] on span "---------" at bounding box center [726, 243] width 203 height 17
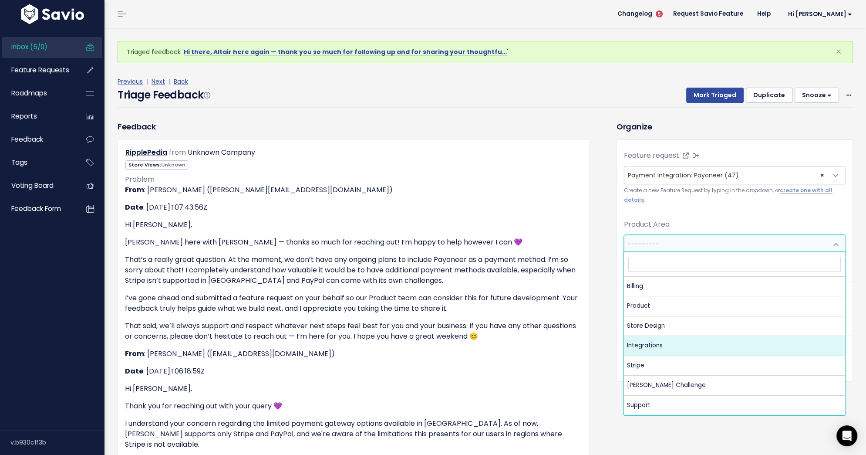
select select "MAIN:INTEGRATIONS"
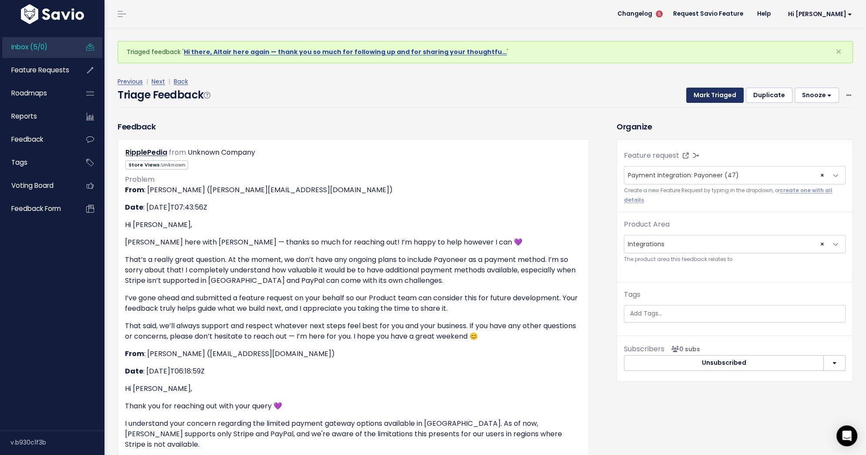
click at [708, 96] on button "Mark Triaged" at bounding box center [714, 96] width 57 height 16
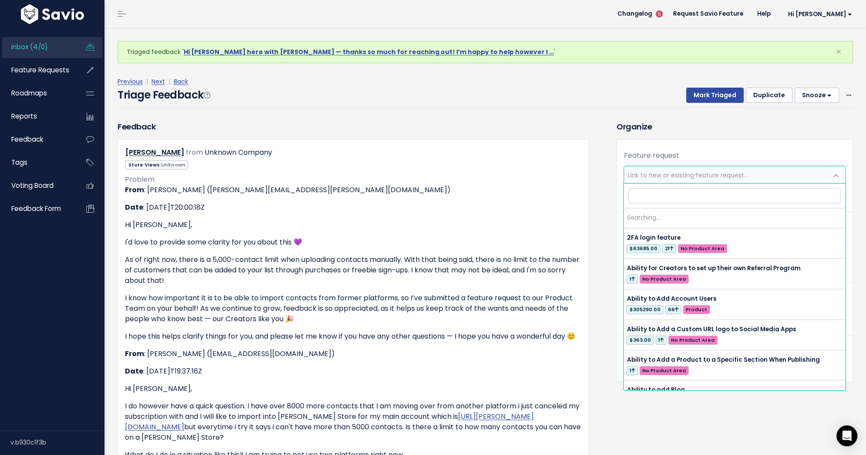
click at [703, 168] on span "Link to new or existing feature request..." at bounding box center [726, 174] width 203 height 17
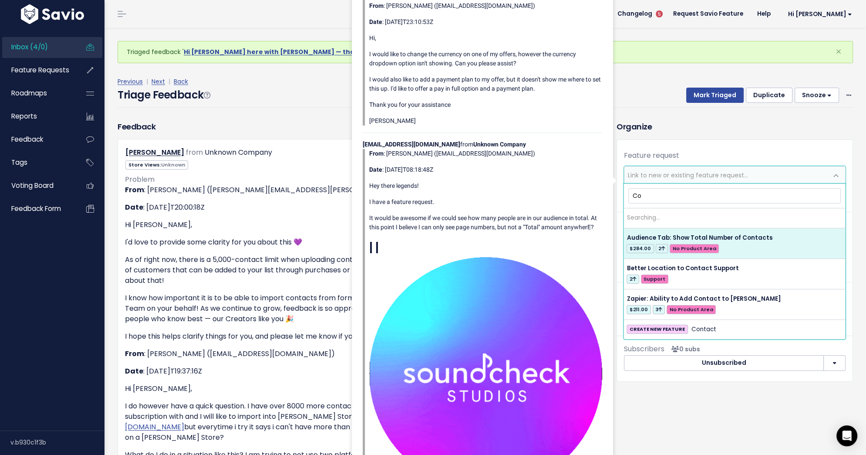
type input "C"
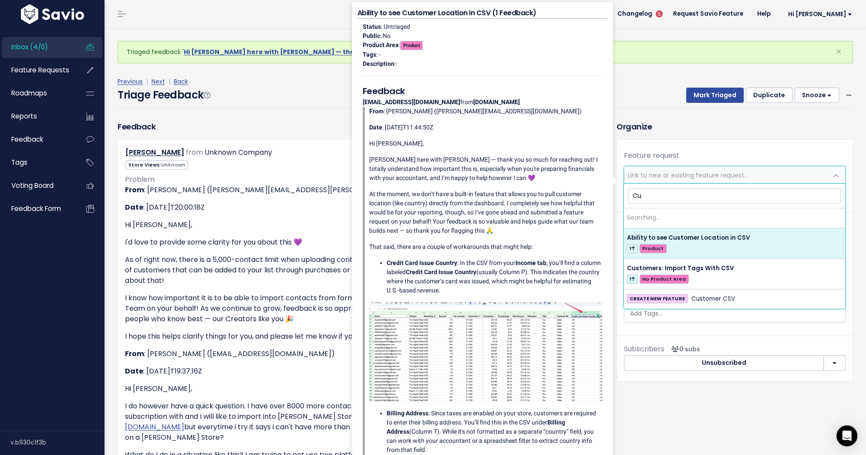
type input "C"
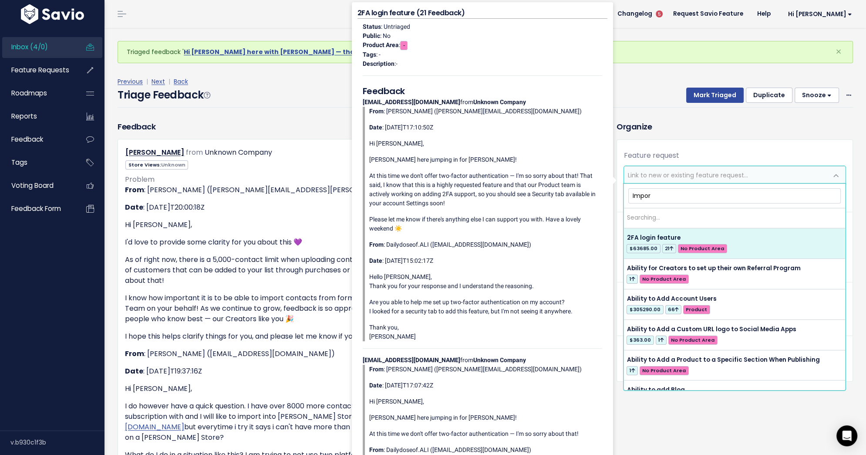
type input "Import"
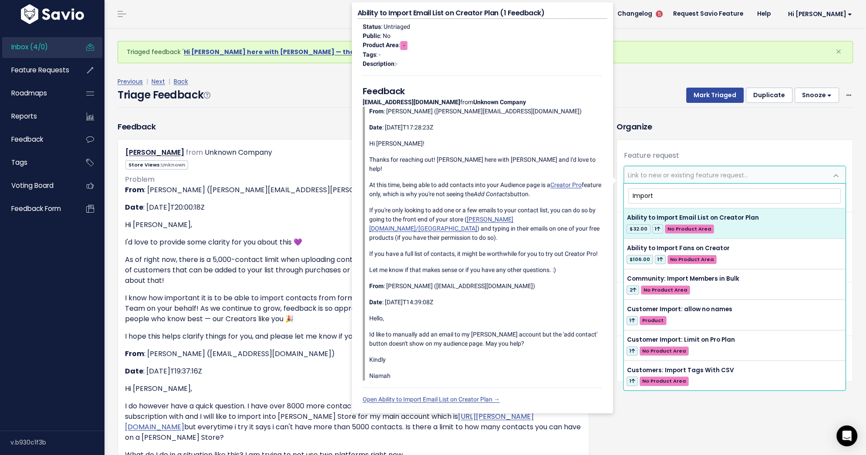
click at [702, 196] on input "Import" at bounding box center [734, 195] width 213 height 15
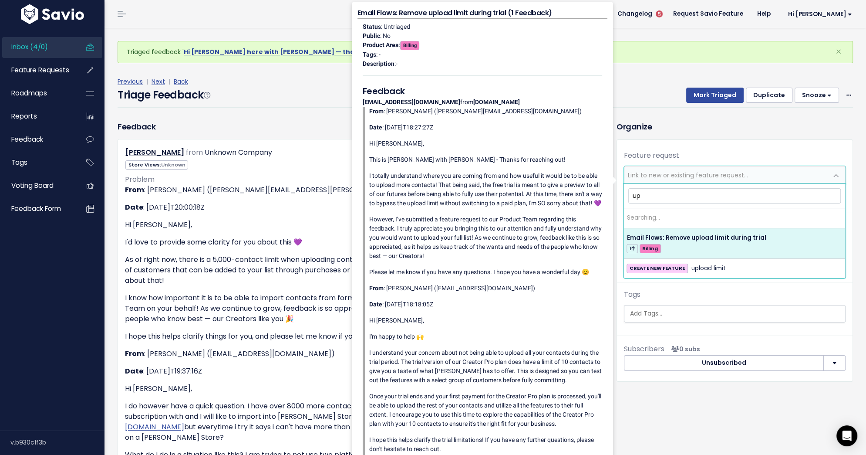
type input "u"
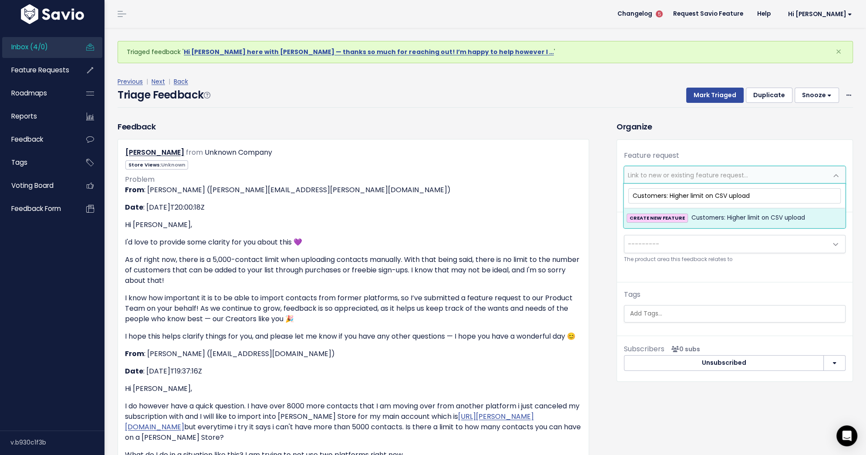
type input "Customers: Higher limit on CSV upload"
click at [705, 220] on span "Customers: Higher limit on CSV upload" at bounding box center [749, 218] width 114 height 10
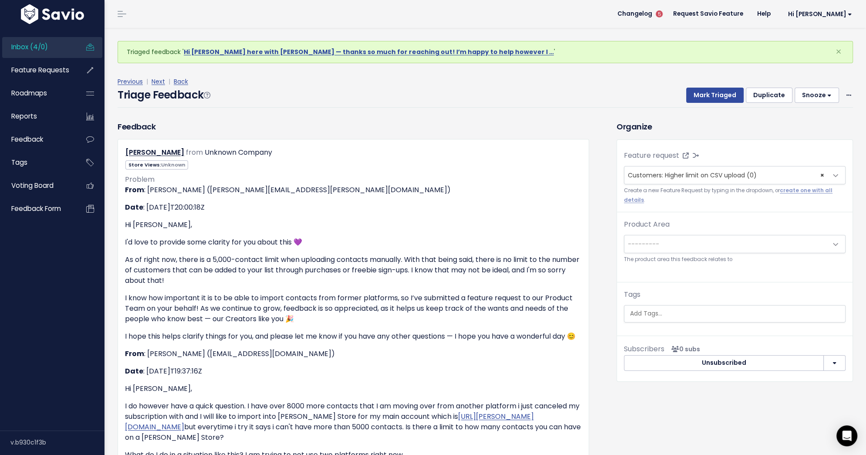
click at [700, 236] on span "---------" at bounding box center [726, 243] width 203 height 17
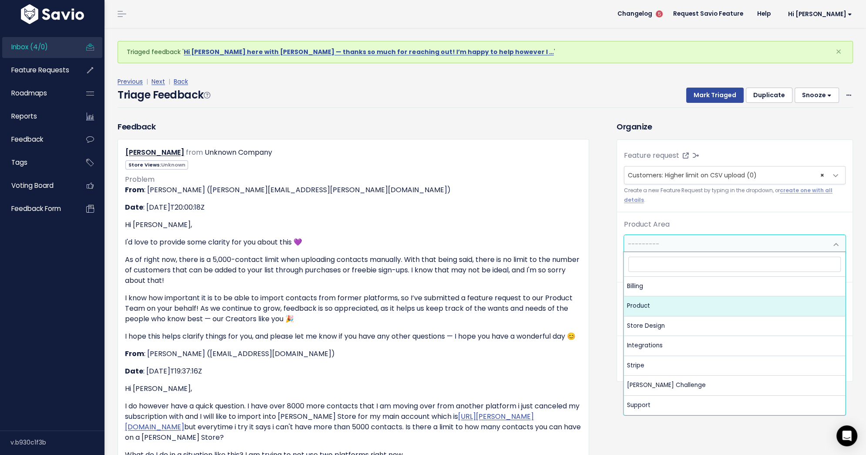
select select "MAIN:PRODUCT"
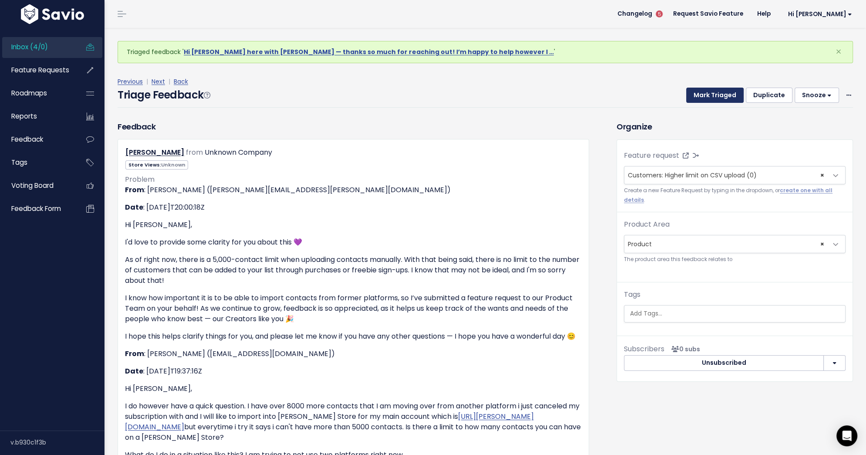
click at [709, 92] on button "Mark Triaged" at bounding box center [714, 96] width 57 height 16
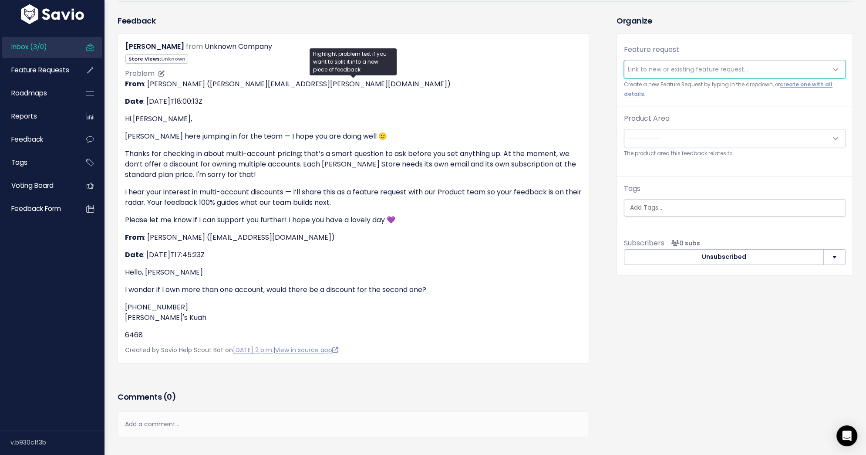
scroll to position [144, 0]
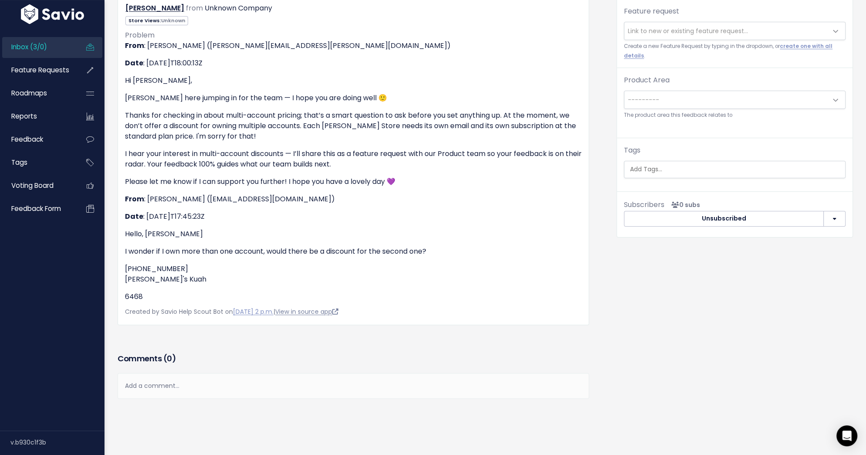
click at [322, 311] on link "View in source app" at bounding box center [306, 311] width 63 height 9
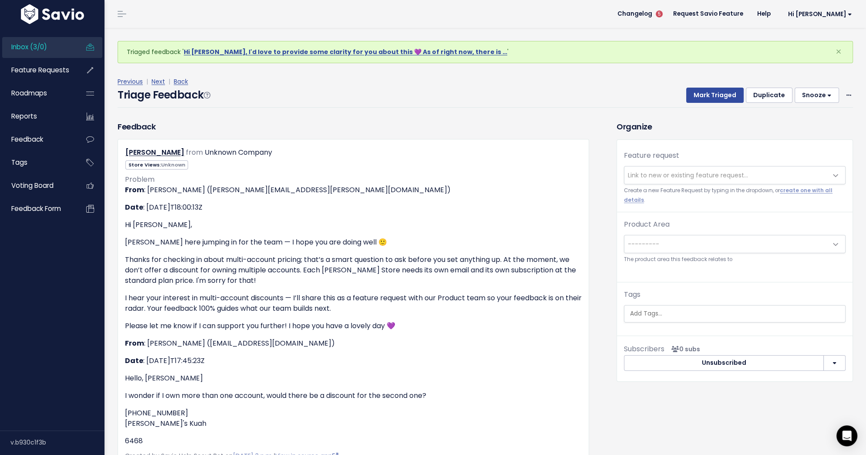
click at [696, 172] on span "Link to new or existing feature request..." at bounding box center [688, 175] width 120 height 9
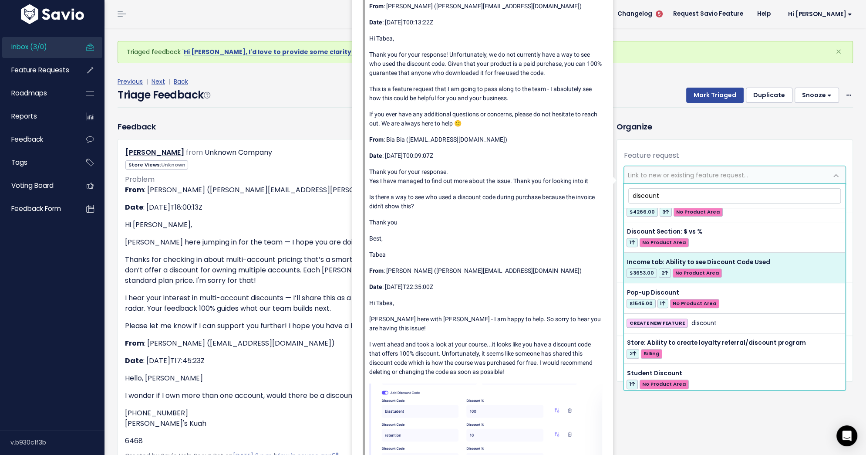
scroll to position [515, 0]
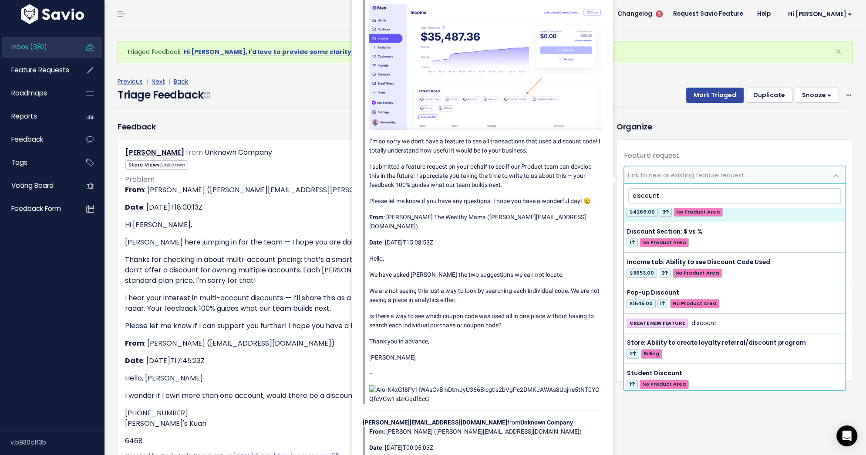
click at [648, 197] on input "discount" at bounding box center [734, 195] width 213 height 15
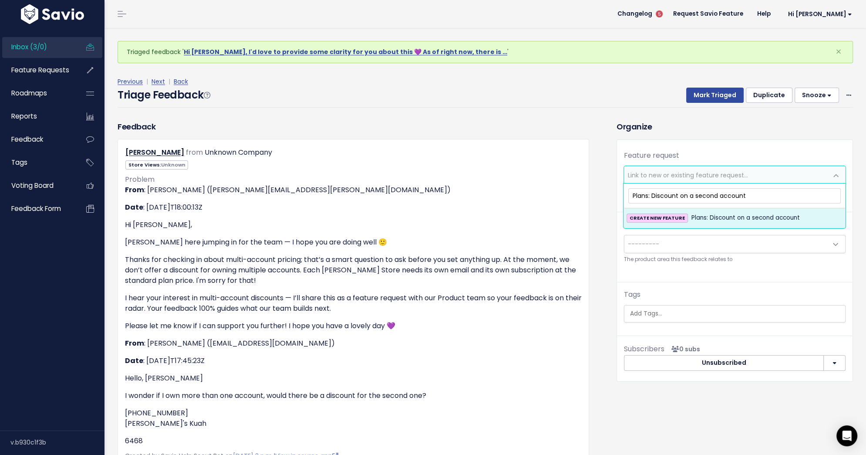
click at [720, 196] on input "Plans: Discount on a second account" at bounding box center [734, 195] width 213 height 15
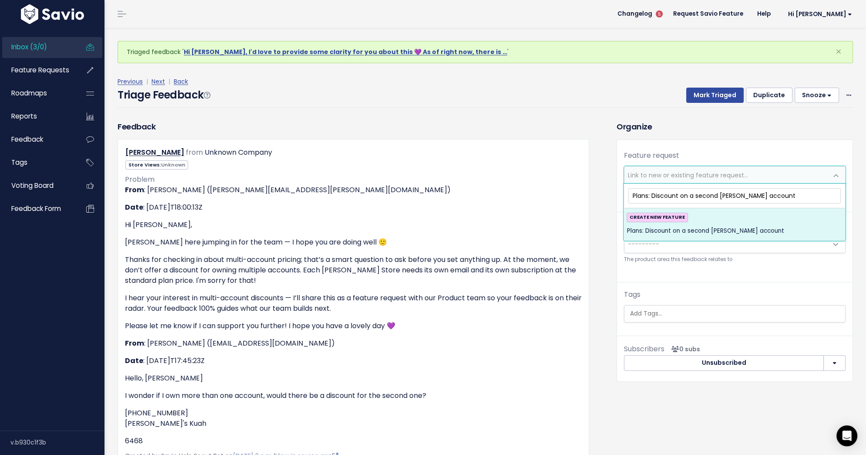
type input "Plans: Discount on a second [PERSON_NAME] account"
click at [726, 226] on span "Plans: Discount on a second [PERSON_NAME] account" at bounding box center [705, 231] width 157 height 10
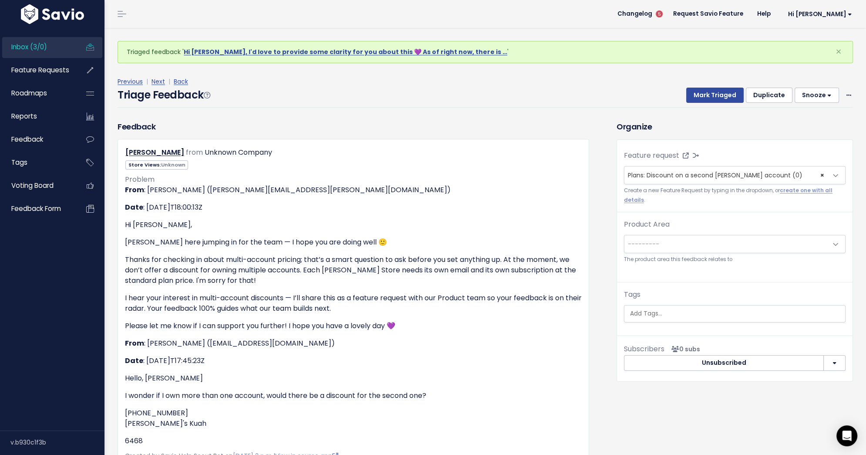
click at [720, 250] on span "---------" at bounding box center [726, 243] width 203 height 17
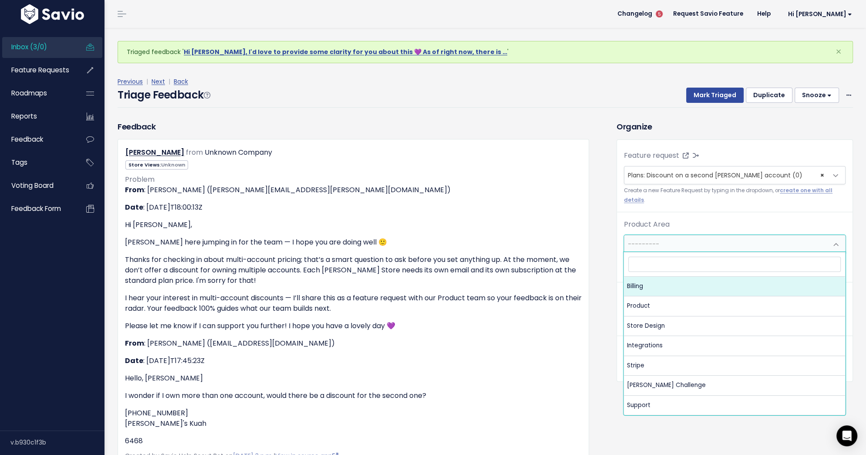
select select "MAIN:BILLING"
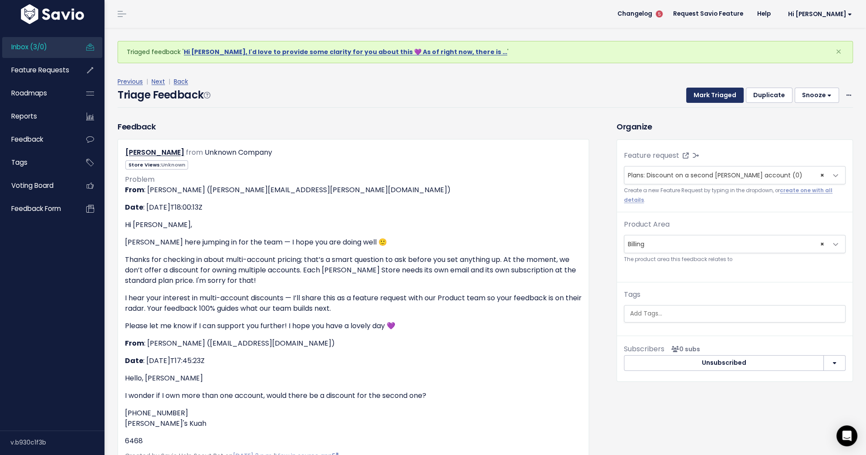
click at [728, 93] on button "Mark Triaged" at bounding box center [714, 96] width 57 height 16
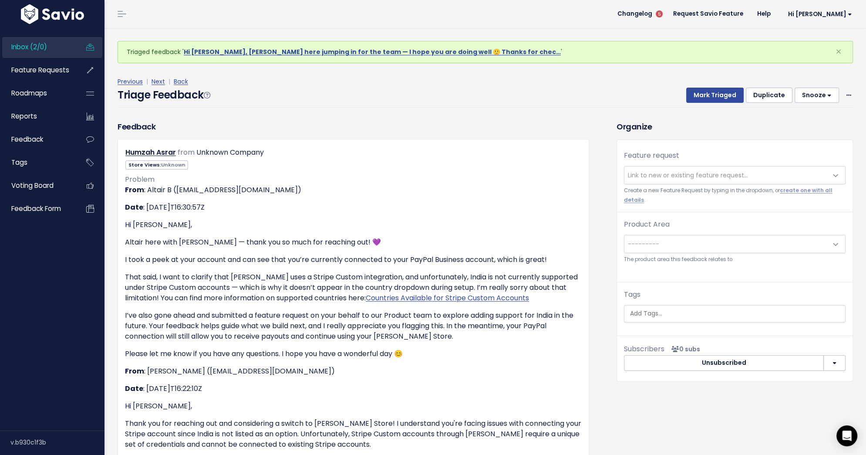
click at [706, 176] on span "Link to new or existing feature request..." at bounding box center [688, 175] width 120 height 9
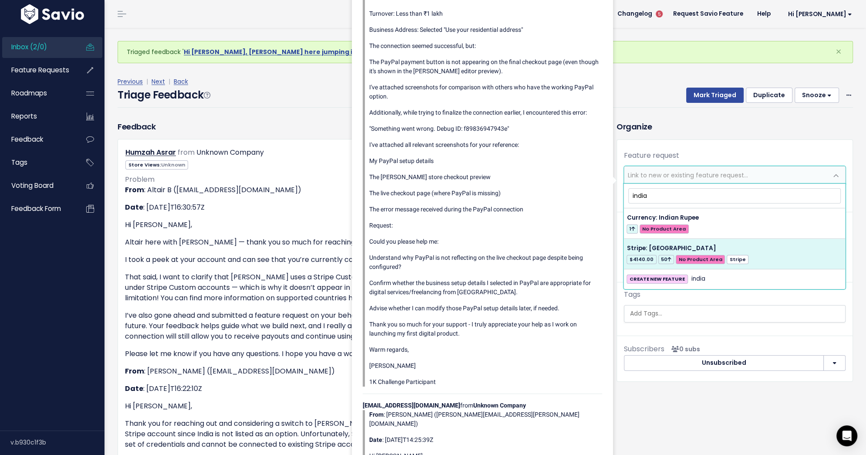
type input "india"
select select "34108"
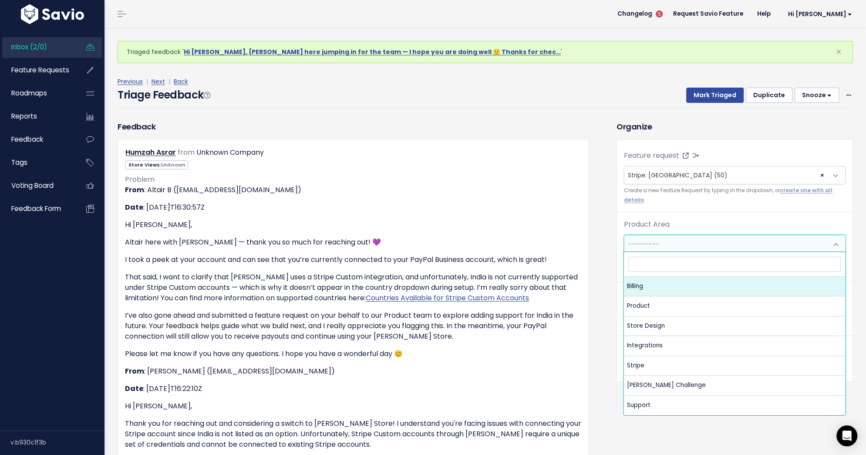
click at [745, 244] on span "---------" at bounding box center [726, 243] width 203 height 17
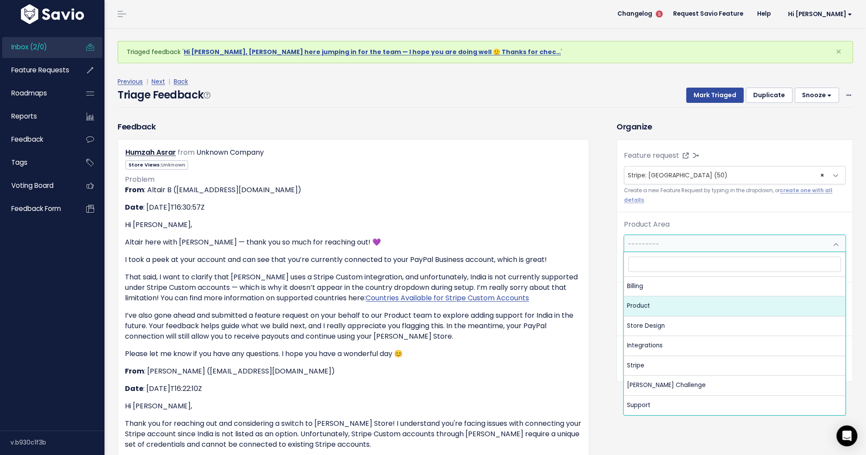
select select "MAIN:PRODUCT"
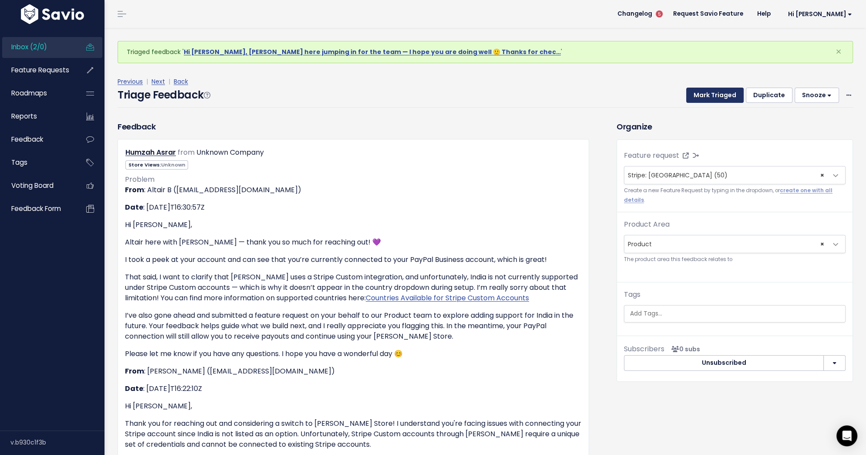
click at [727, 99] on button "Mark Triaged" at bounding box center [714, 96] width 57 height 16
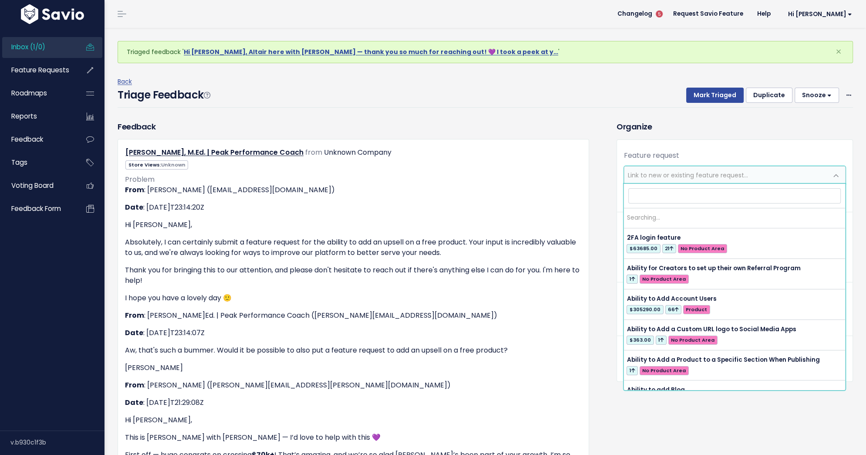
click at [726, 169] on span "Link to new or existing feature request..." at bounding box center [726, 174] width 203 height 17
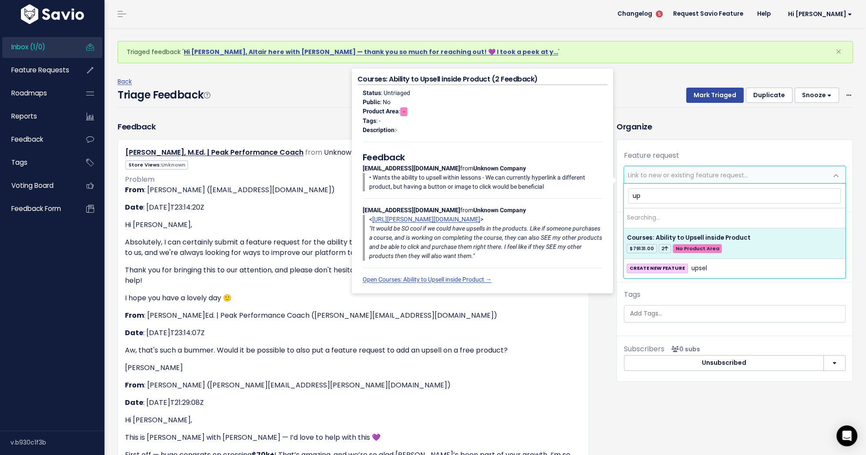
type input "u"
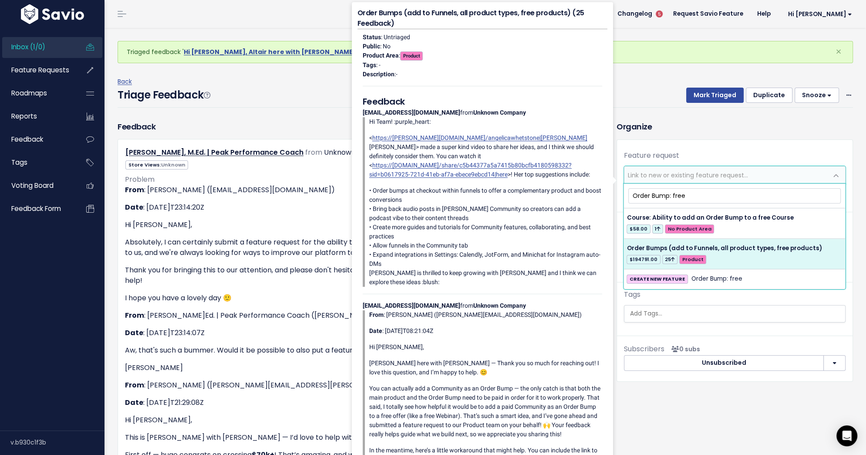
type input "Order Bump: free"
select select "28825"
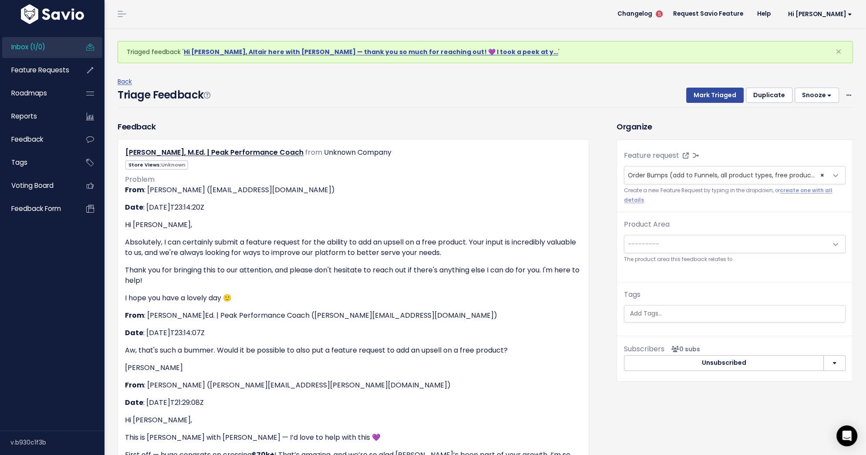
click at [726, 246] on span "---------" at bounding box center [726, 243] width 203 height 17
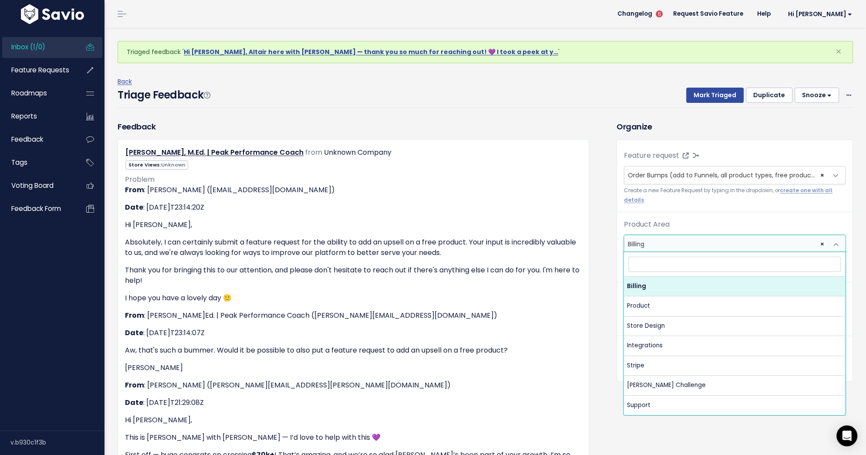
click at [665, 247] on span "× Billing" at bounding box center [726, 243] width 203 height 17
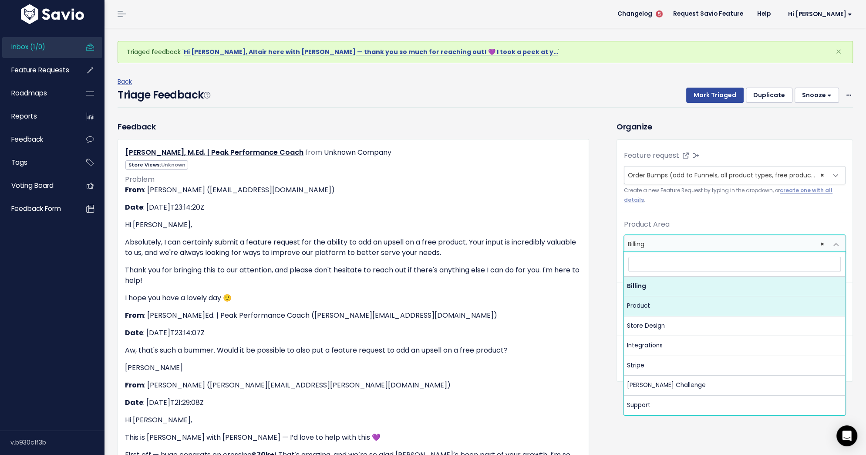
select select "MAIN:PRODUCT"
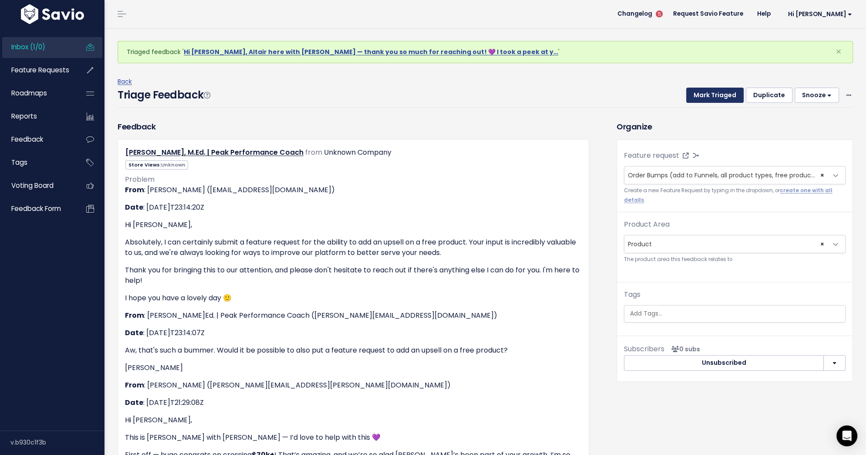
click at [713, 94] on button "Mark Triaged" at bounding box center [714, 96] width 57 height 16
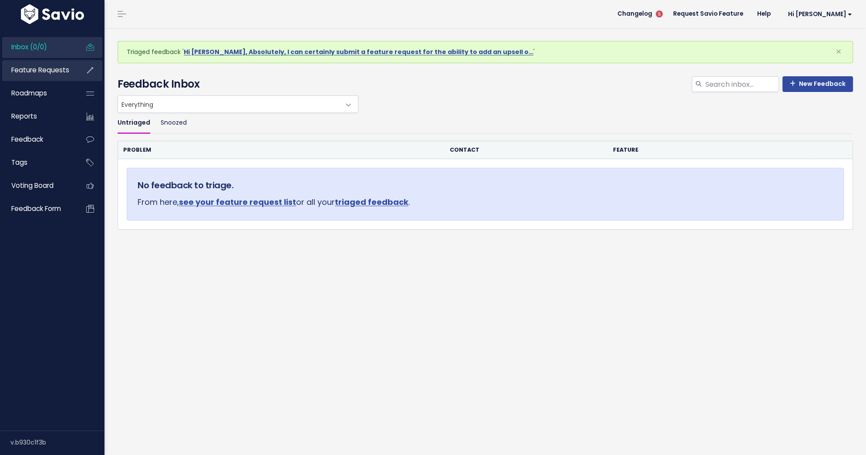
click at [54, 73] on span "Feature Requests" at bounding box center [40, 69] width 58 height 9
